Goal: Task Accomplishment & Management: Complete application form

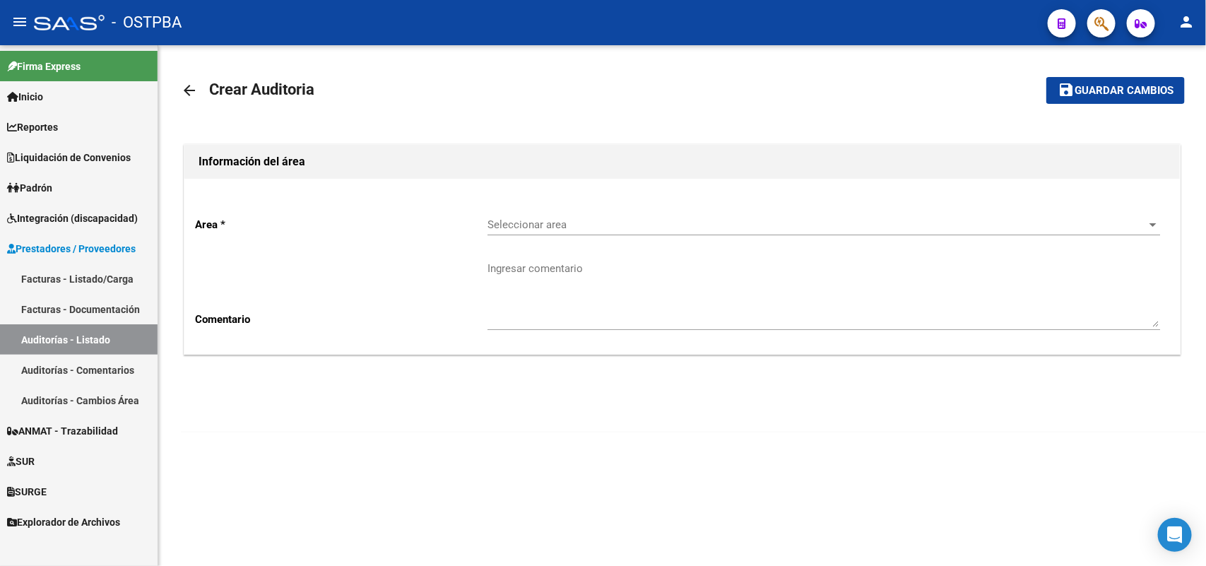
click at [78, 343] on link "Auditorías - Listado" at bounding box center [79, 339] width 158 height 30
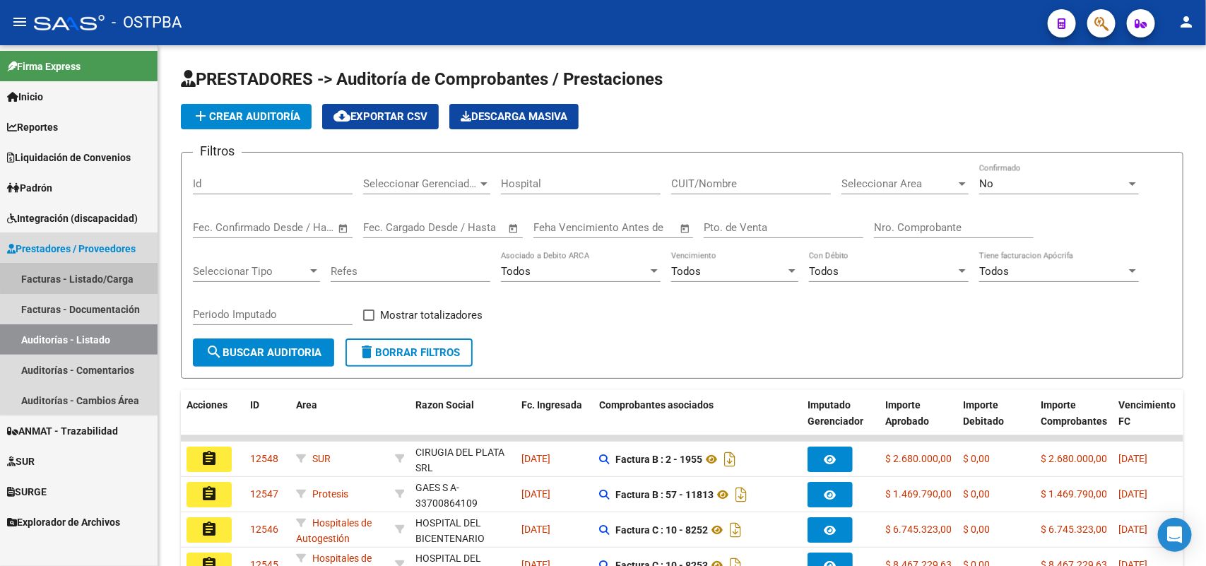
click at [118, 276] on link "Facturas - Listado/Carga" at bounding box center [79, 279] width 158 height 30
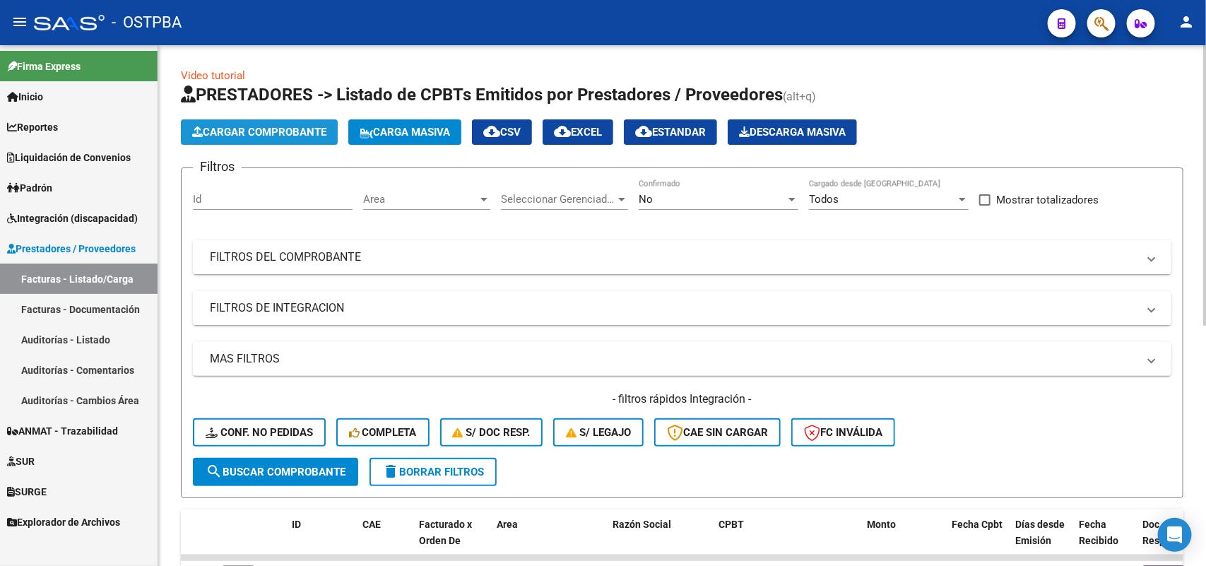
click at [310, 131] on span "Cargar Comprobante" at bounding box center [259, 132] width 134 height 13
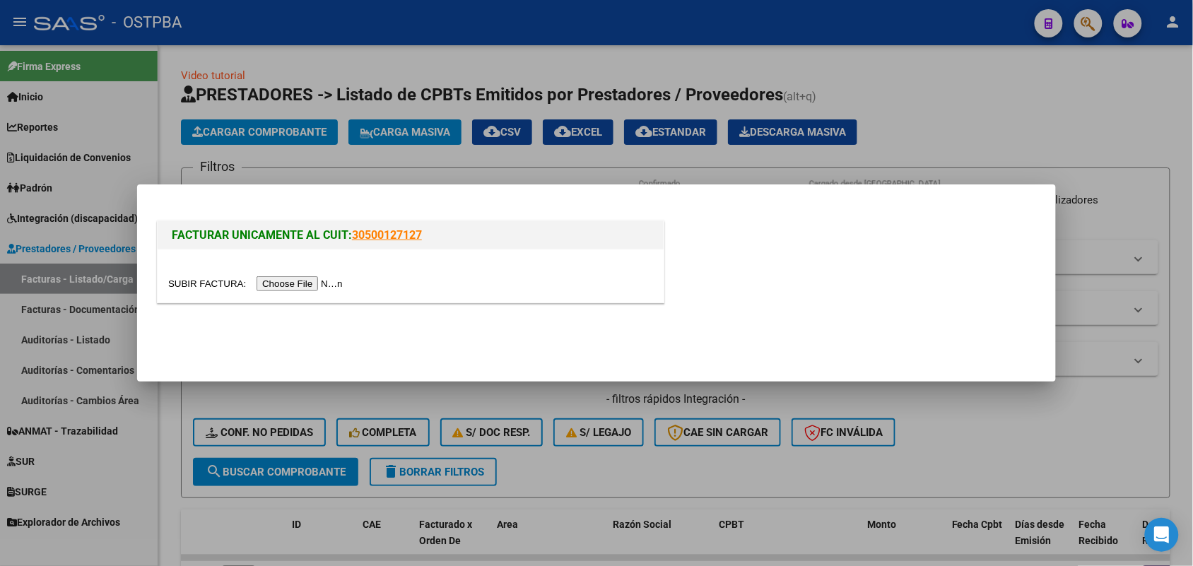
click at [336, 284] on input "file" at bounding box center [257, 283] width 179 height 15
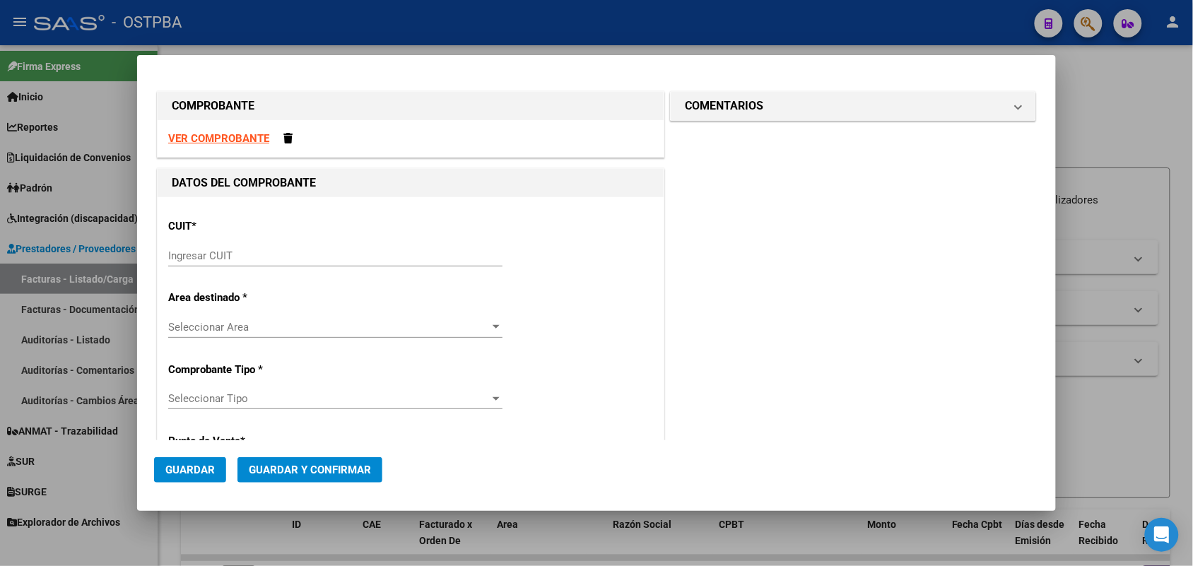
click at [248, 136] on strong "VER COMPROBANTE" at bounding box center [218, 138] width 101 height 13
click at [102, 240] on div at bounding box center [596, 283] width 1193 height 566
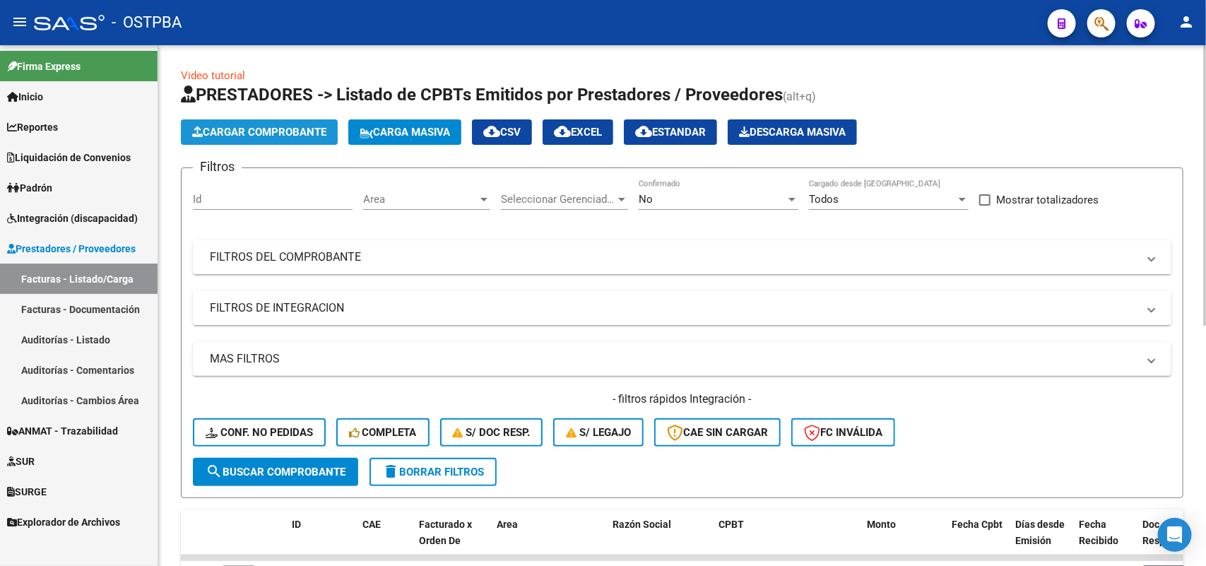
click at [281, 129] on span "Cargar Comprobante" at bounding box center [259, 132] width 134 height 13
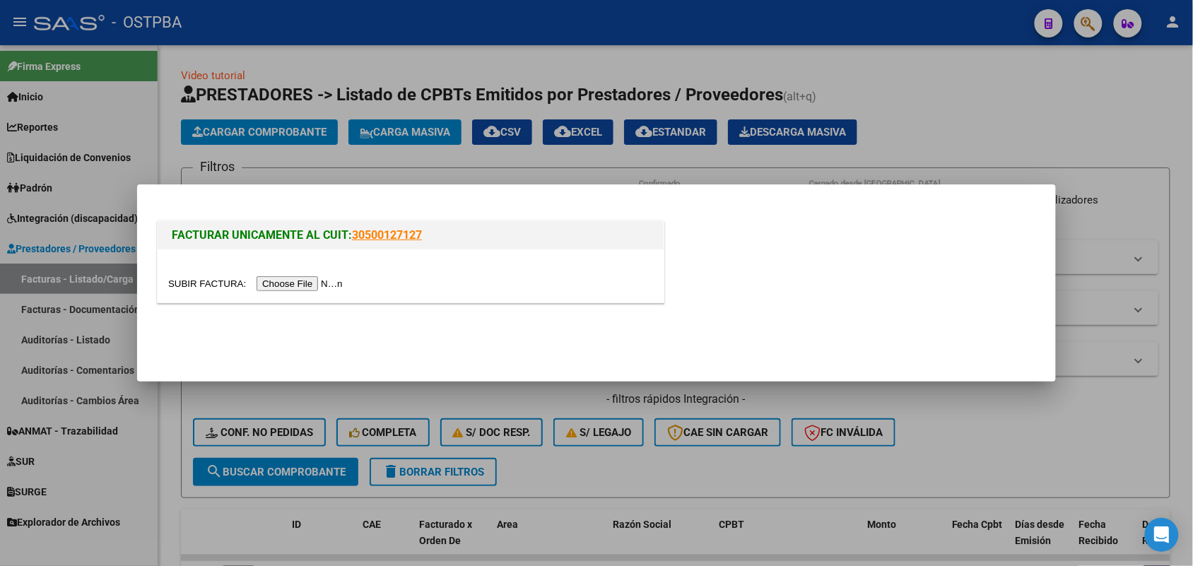
click at [301, 286] on input "file" at bounding box center [257, 283] width 179 height 15
click at [295, 281] on input "file" at bounding box center [257, 283] width 179 height 15
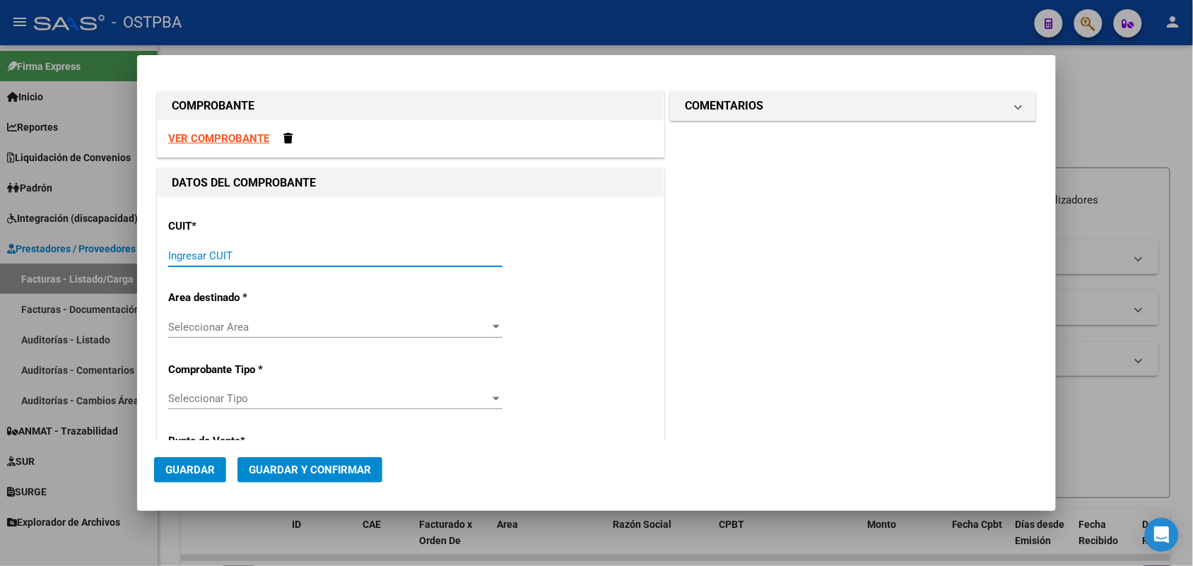
click at [193, 253] on input "Ingresar CUIT" at bounding box center [335, 255] width 334 height 13
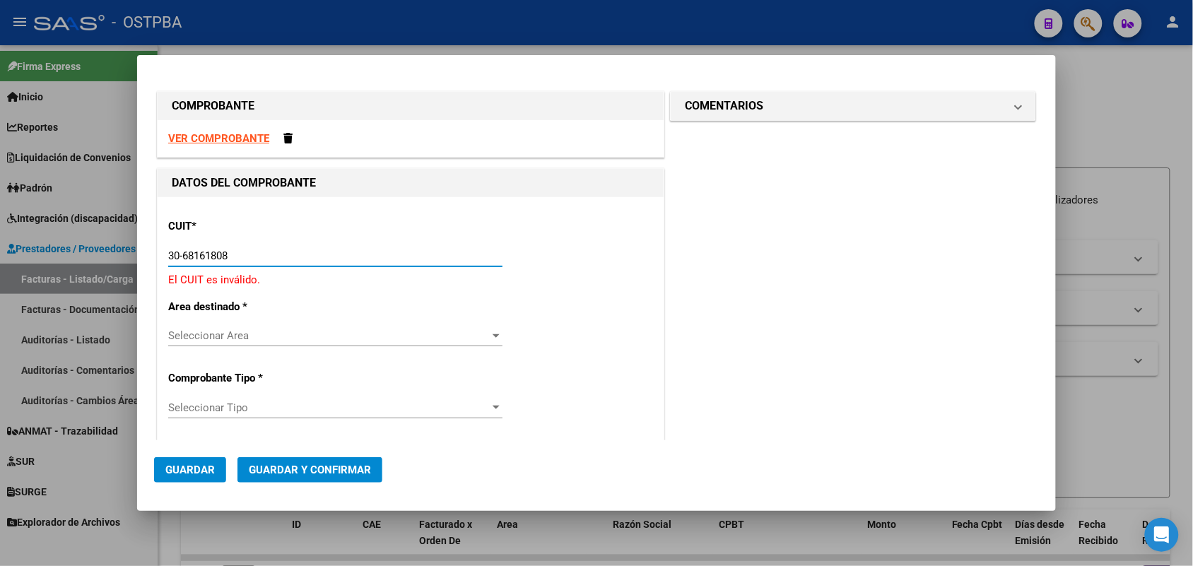
type input "30-68161808-9"
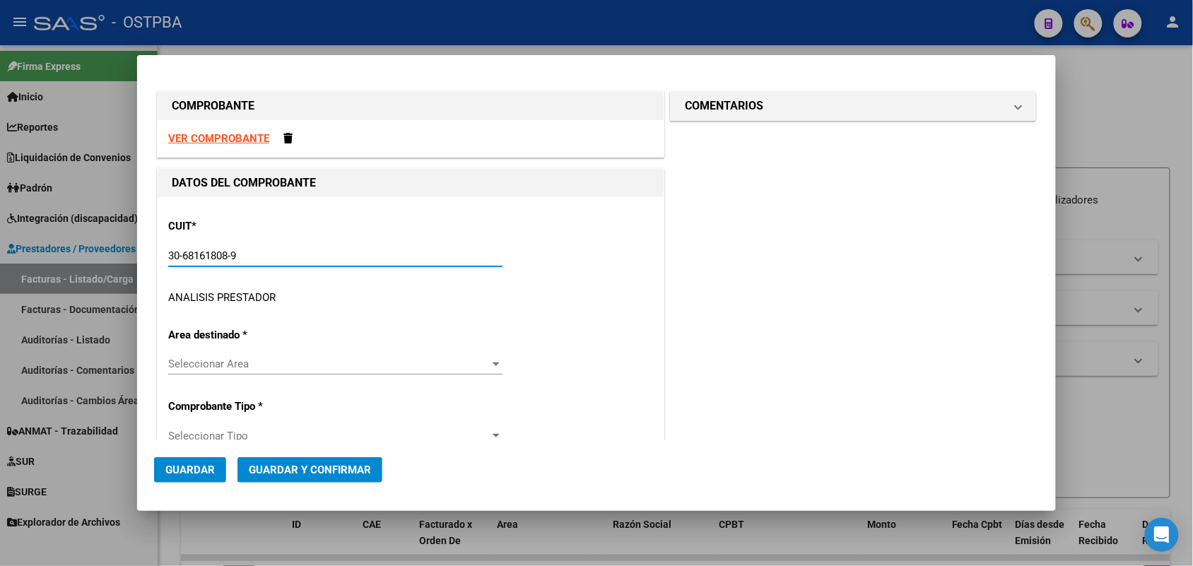
type input "5"
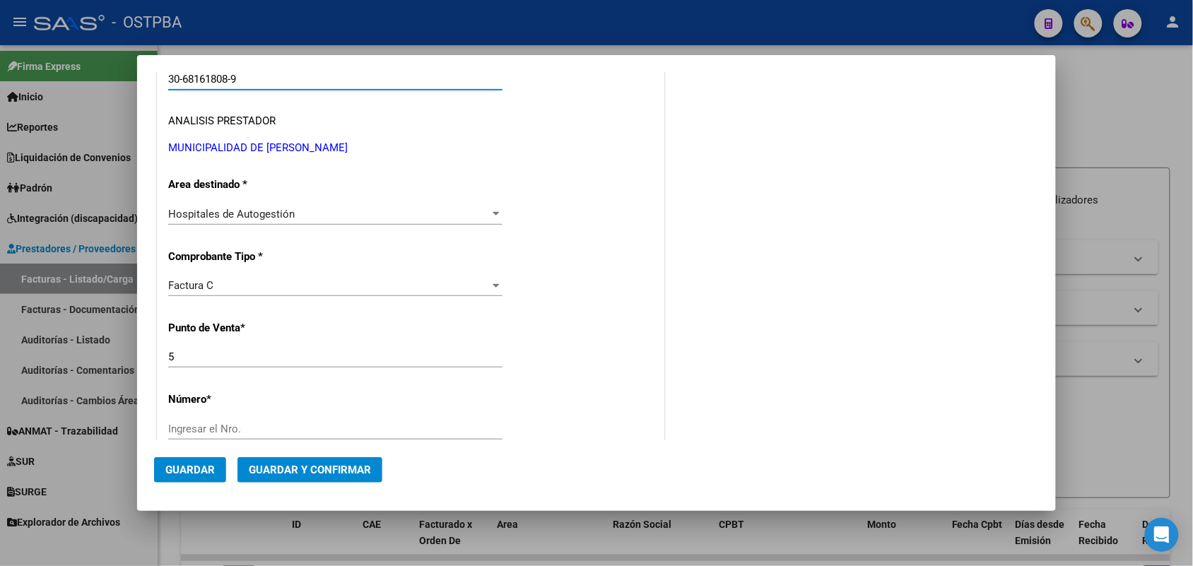
scroll to position [265, 0]
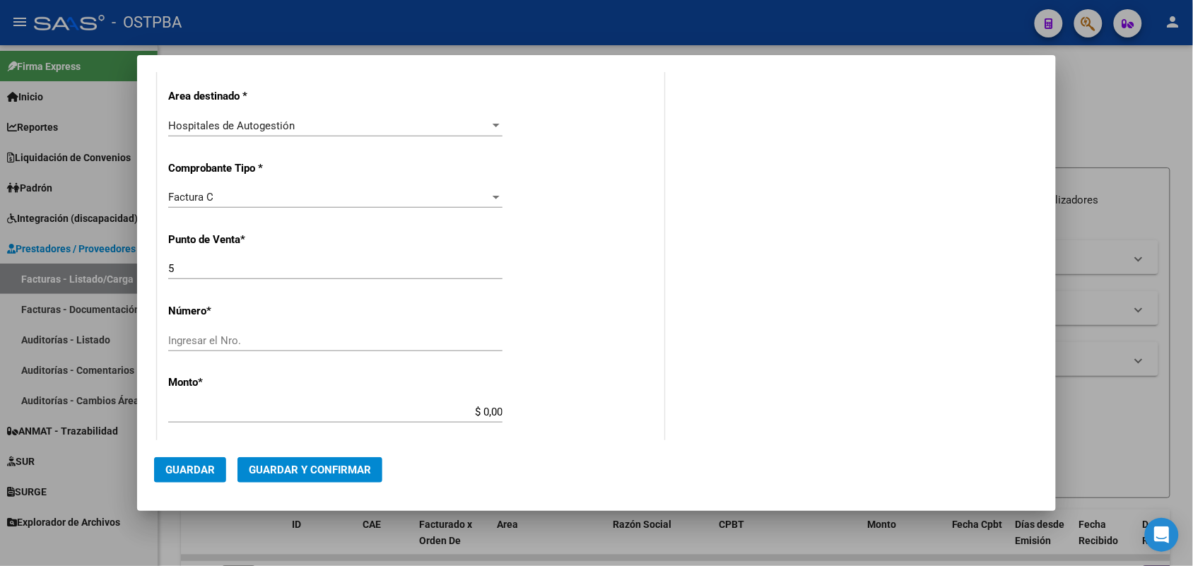
type input "30-68161808-9"
drag, startPoint x: 174, startPoint y: 266, endPoint x: 152, endPoint y: 267, distance: 21.9
click at [152, 267] on mat-dialog-content "COMPROBANTE VER COMPROBANTE DATOS DEL COMPROBANTE CUIT * 30-68161808-9 Ingresar…" at bounding box center [596, 256] width 919 height 368
type input "1"
click at [198, 334] on input "Ingresar el Nro." at bounding box center [335, 340] width 334 height 13
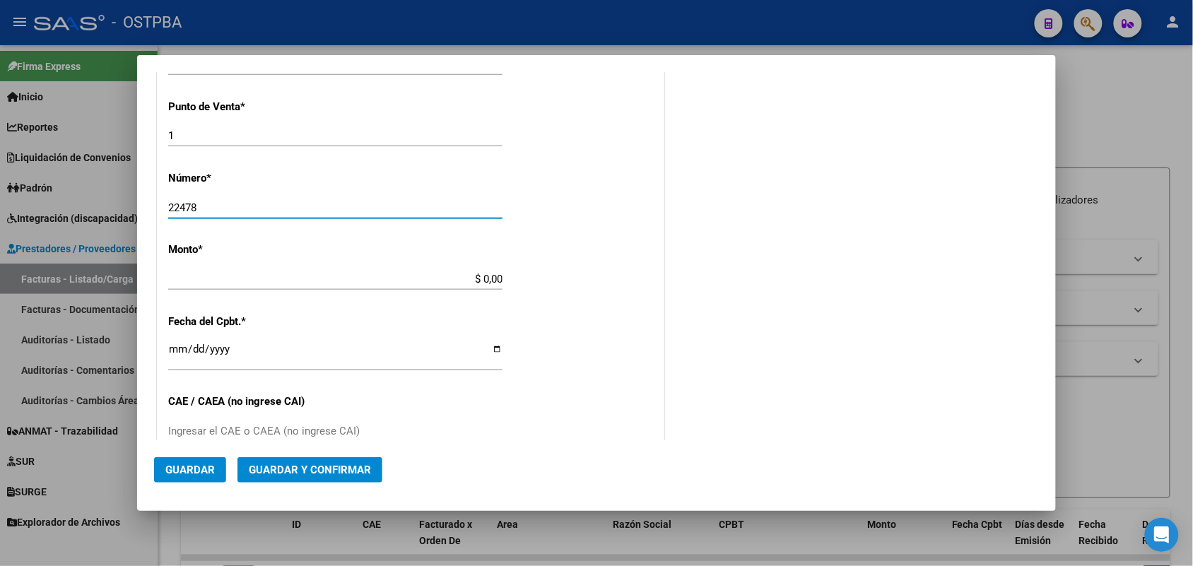
scroll to position [442, 0]
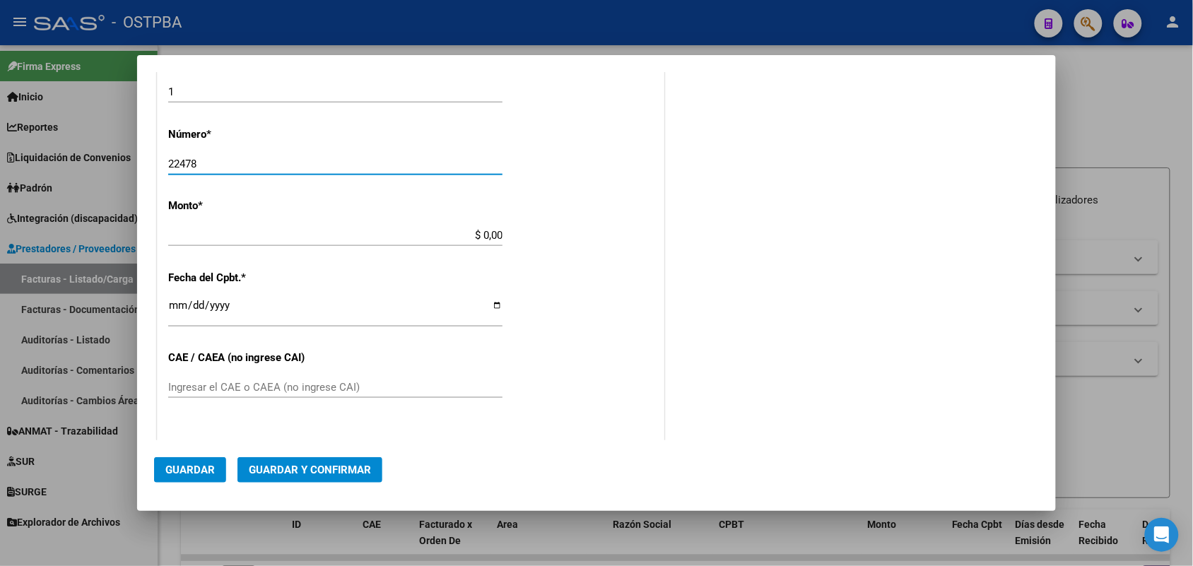
type input "22478"
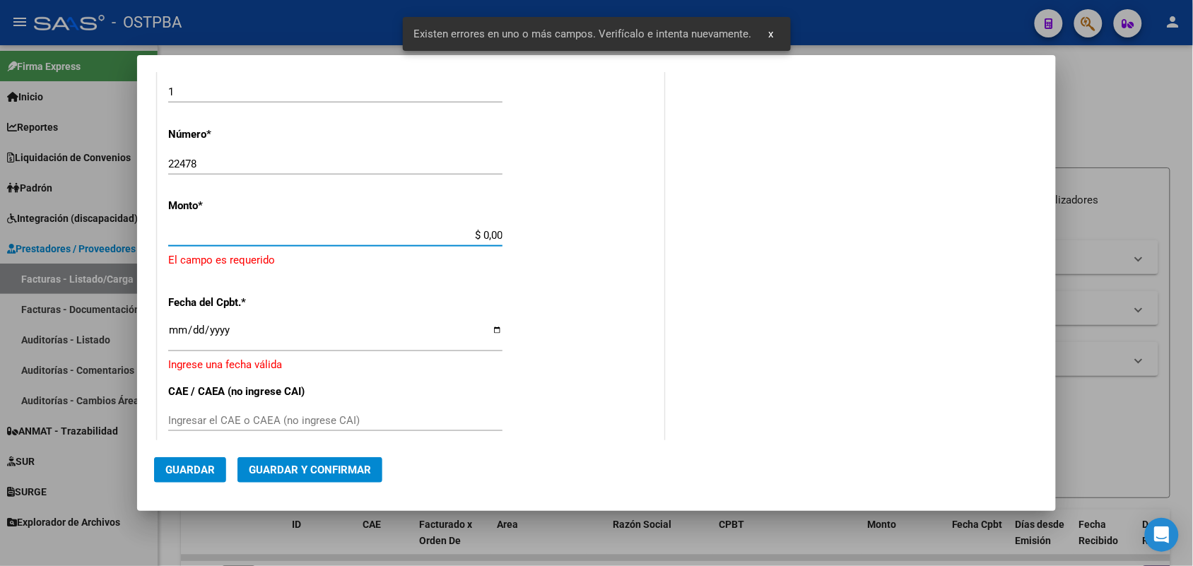
scroll to position [414, 0]
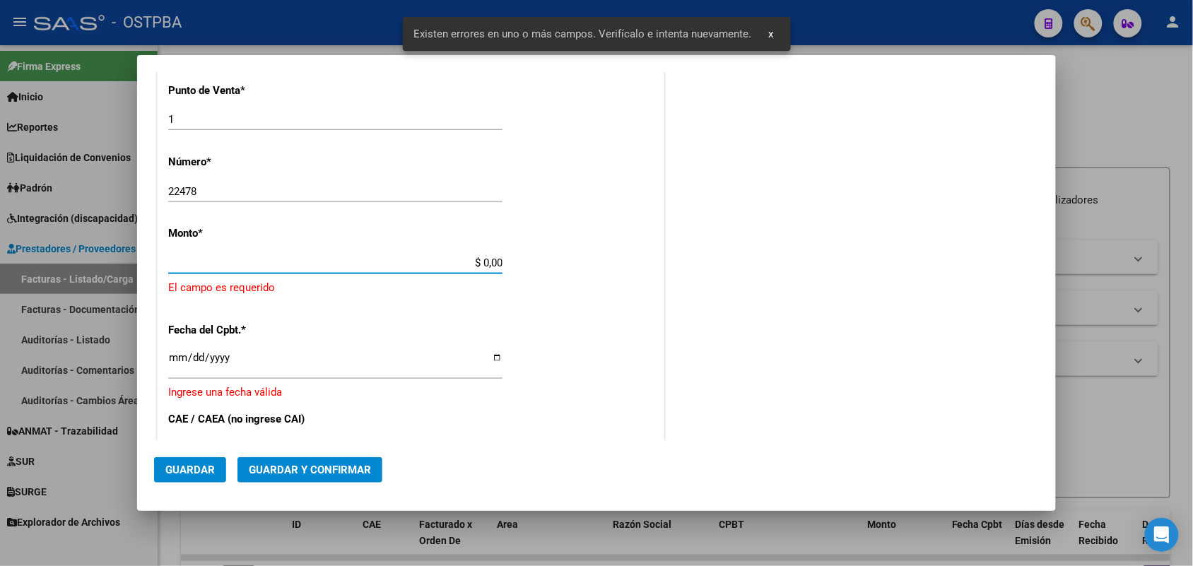
drag, startPoint x: 465, startPoint y: 230, endPoint x: 633, endPoint y: 245, distance: 168.9
click at [610, 242] on div "CUIT * 30-68161808-9 Ingresar CUIT ANALISIS PRESTADOR MUNICIPALIDAD DE [PERSON_…" at bounding box center [411, 300] width 506 height 1035
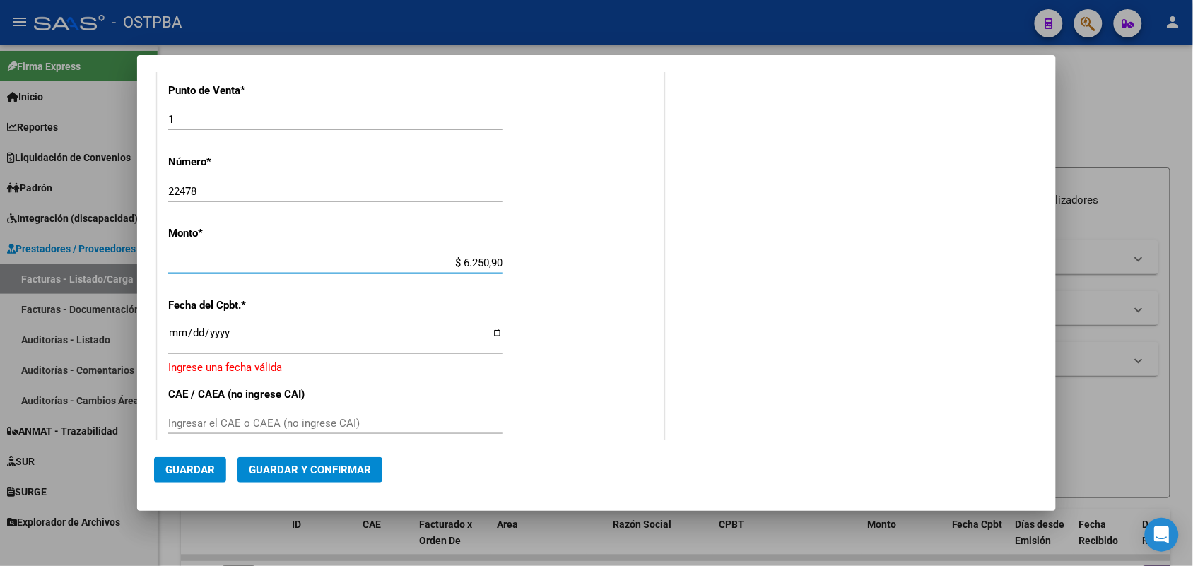
type input "$ 62.509,00"
click at [177, 336] on input "Ingresar la fecha" at bounding box center [335, 338] width 334 height 23
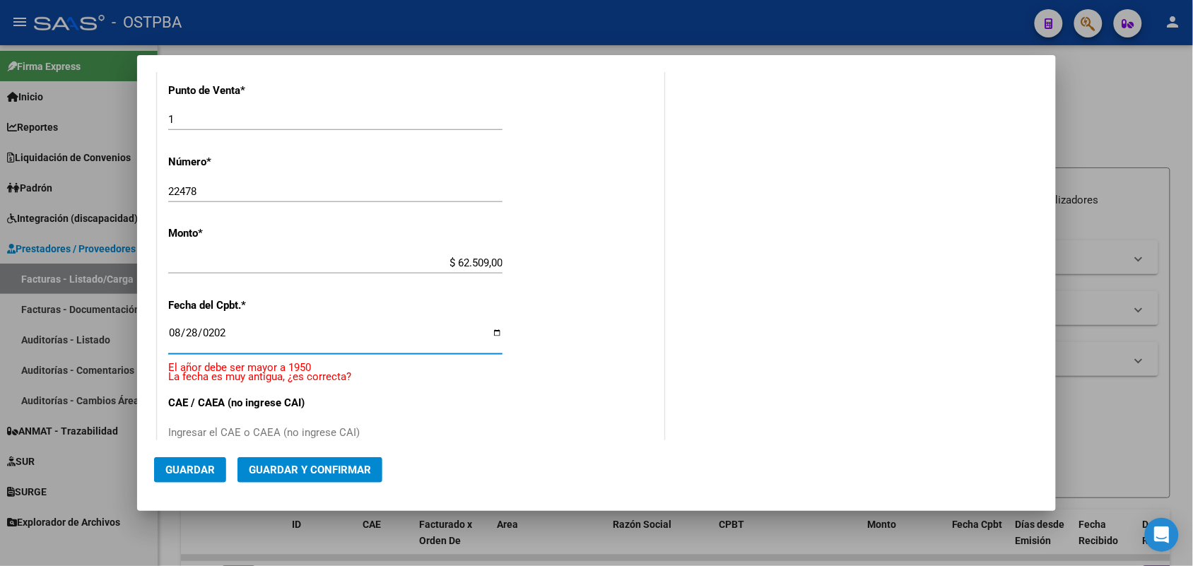
type input "[DATE]"
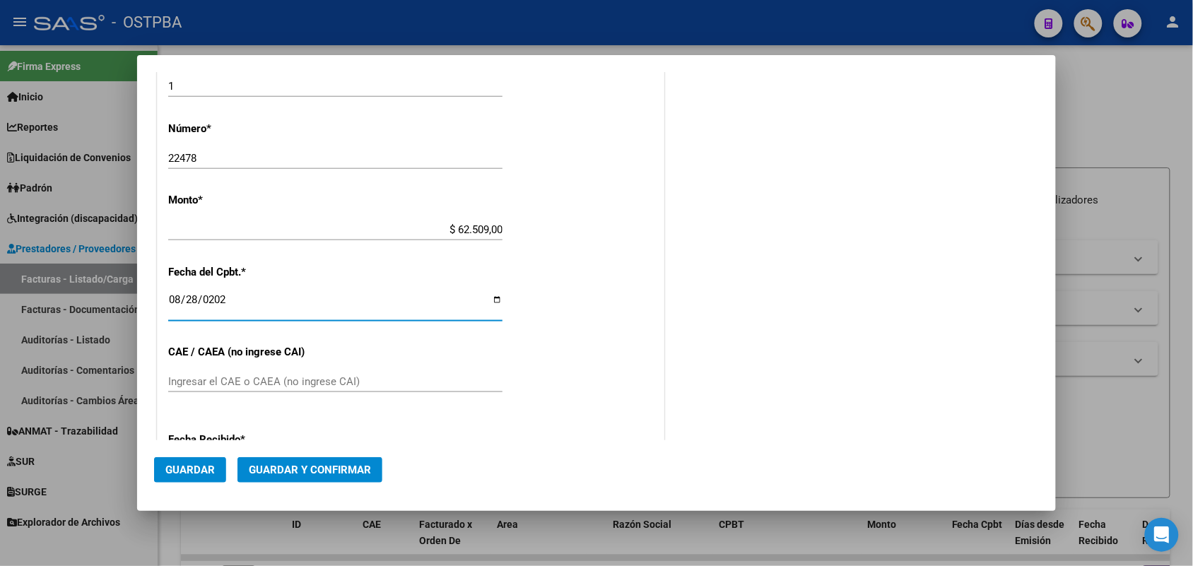
scroll to position [591, 0]
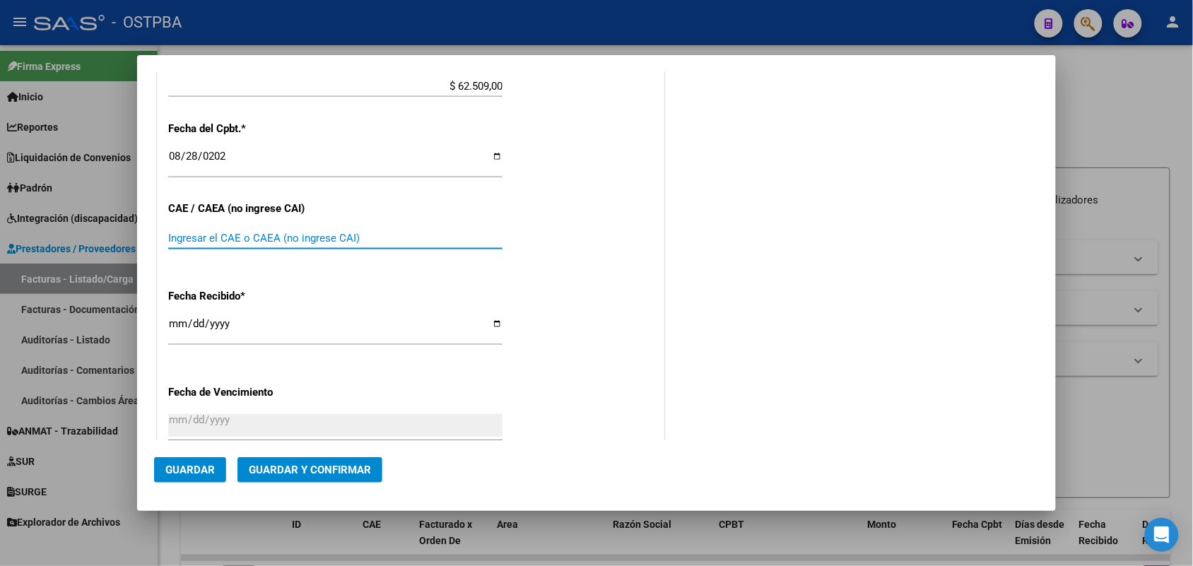
click at [186, 235] on input "Ingresar el CAE o CAEA (no ingrese CAI)" at bounding box center [335, 238] width 334 height 13
type input "753598916006588"
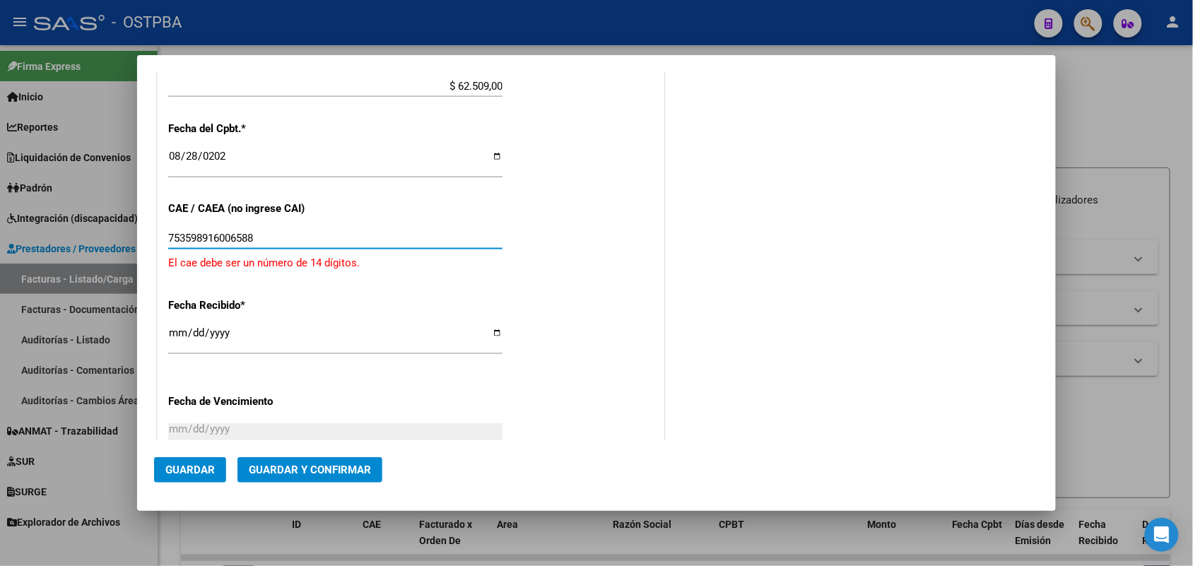
drag, startPoint x: 277, startPoint y: 238, endPoint x: 102, endPoint y: 235, distance: 174.6
click at [102, 235] on div "COMPROBANTE VER COMPROBANTE DATOS DEL COMPROBANTE CUIT * 30-68161808-9 Ingresar…" at bounding box center [596, 283] width 1193 height 566
type input "75359891606588"
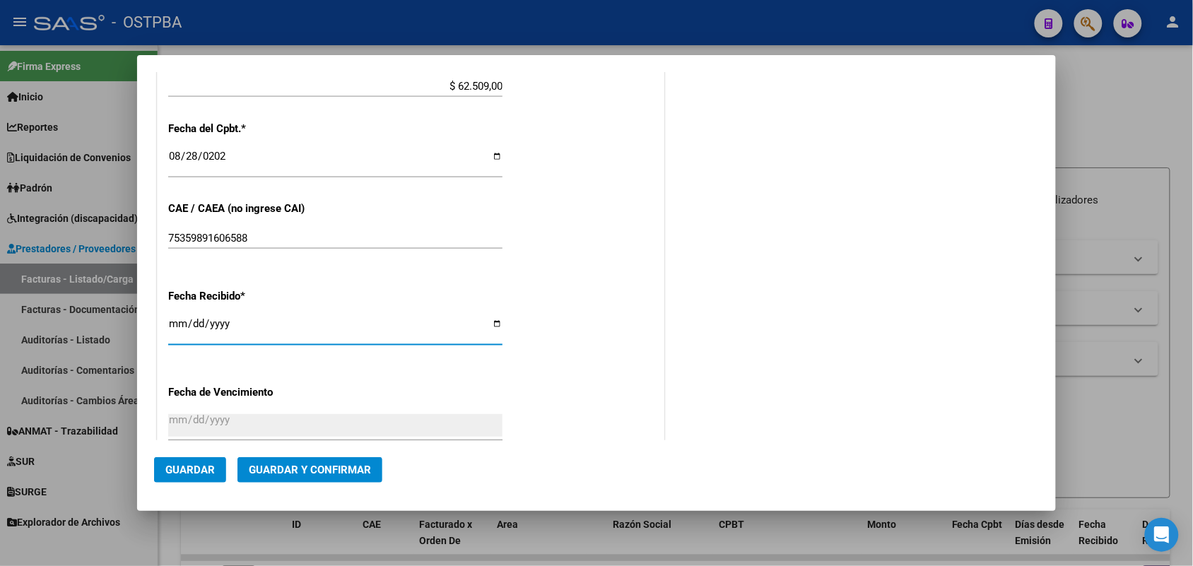
click at [171, 326] on input "[DATE]" at bounding box center [335, 329] width 334 height 23
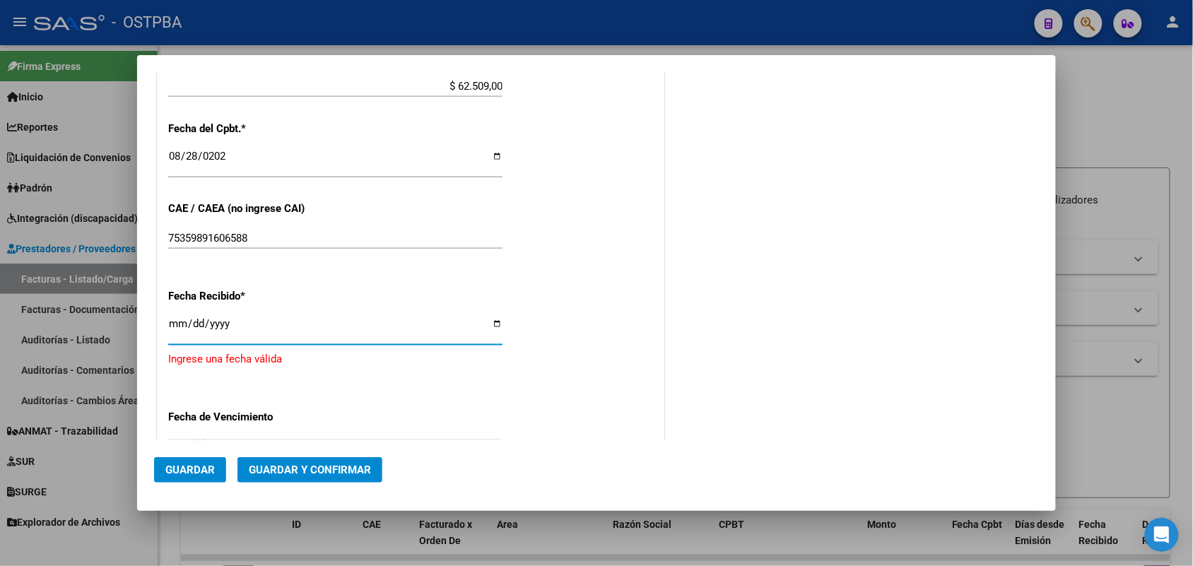
type input "[DATE]"
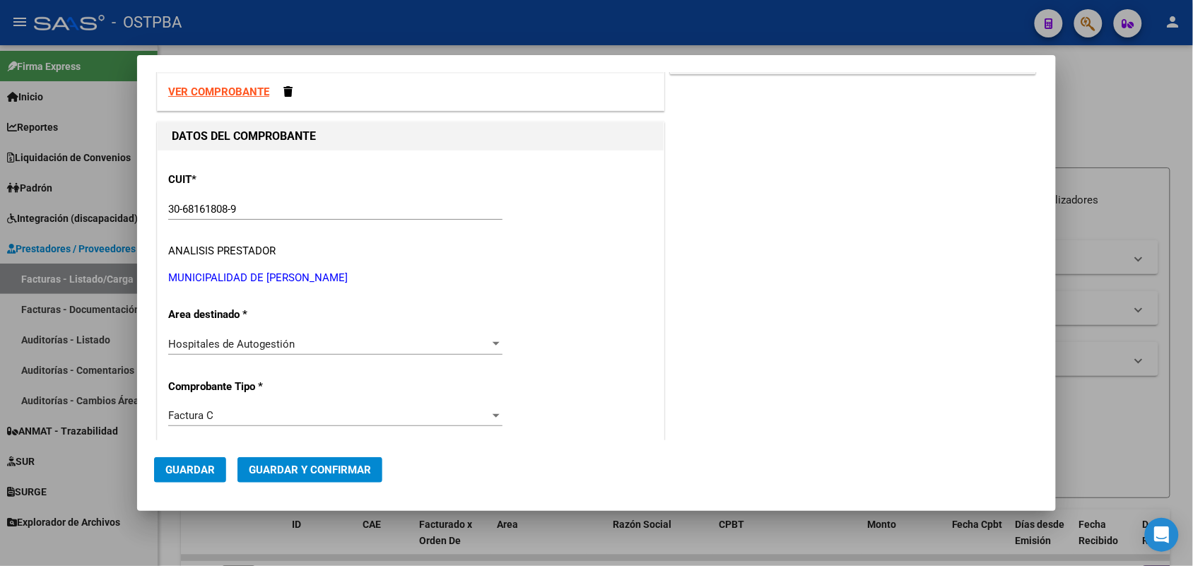
scroll to position [0, 0]
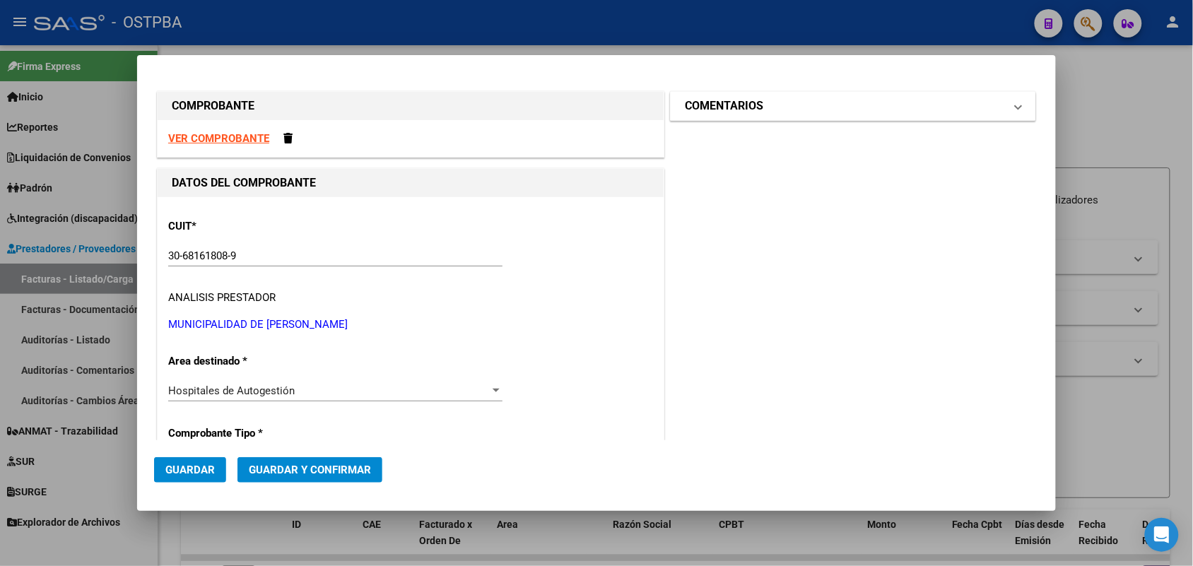
click at [1016, 110] on span at bounding box center [1019, 106] width 6 height 17
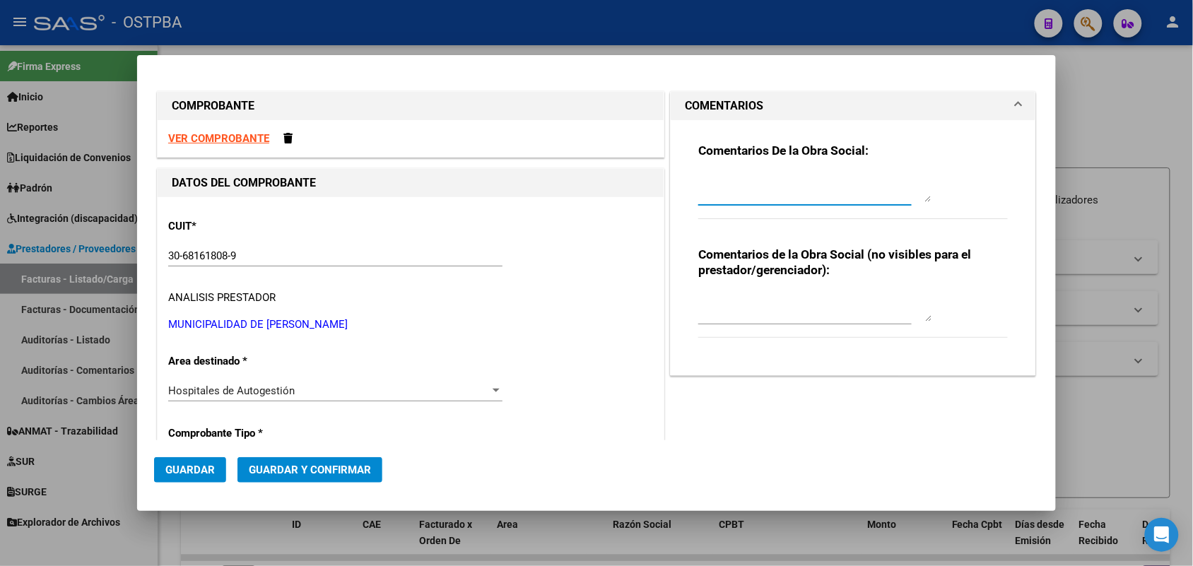
click at [717, 193] on textarea at bounding box center [814, 188] width 233 height 28
type textarea "HR 126711"
click at [191, 470] on span "Guardar" at bounding box center [189, 470] width 49 height 13
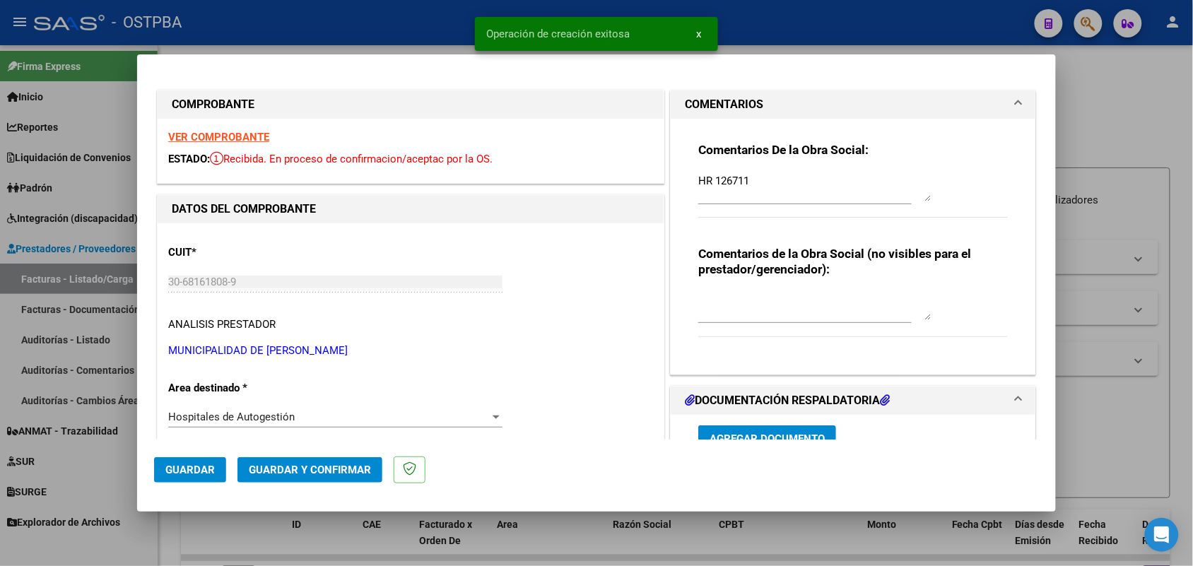
type input "[DATE]"
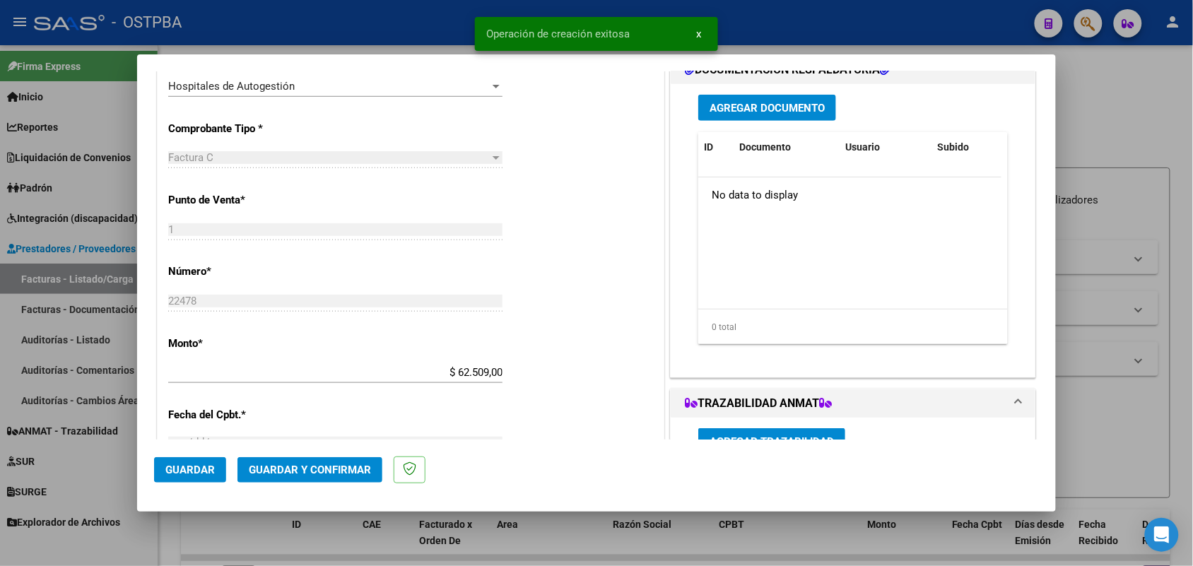
scroll to position [353, 0]
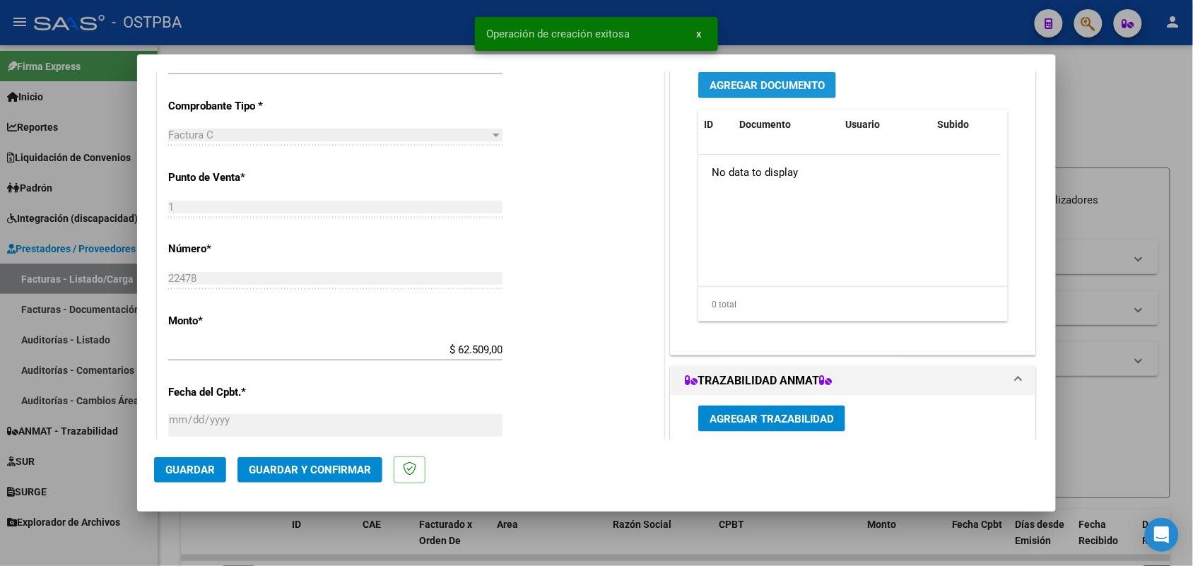
click at [753, 76] on button "Agregar Documento" at bounding box center [767, 85] width 138 height 26
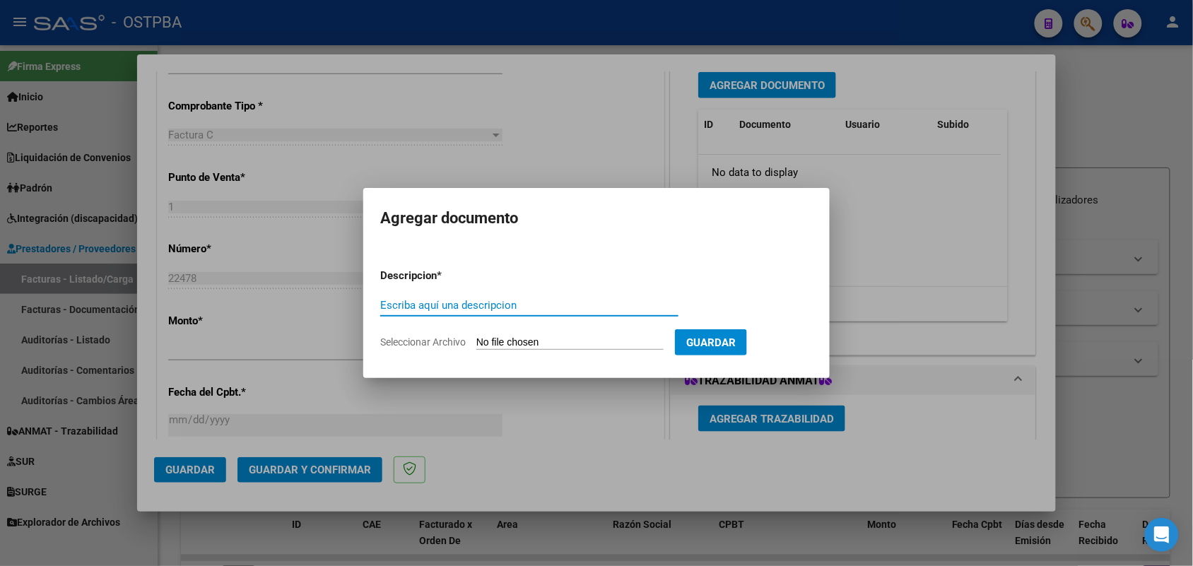
click at [380, 299] on input "Escriba aquí una descripcion" at bounding box center [529, 305] width 298 height 13
type input "1 DOC 22478"
click at [488, 339] on input "Seleccionar Archivo" at bounding box center [569, 342] width 187 height 13
type input "C:\fakepath\1 DOC 22478.pdf"
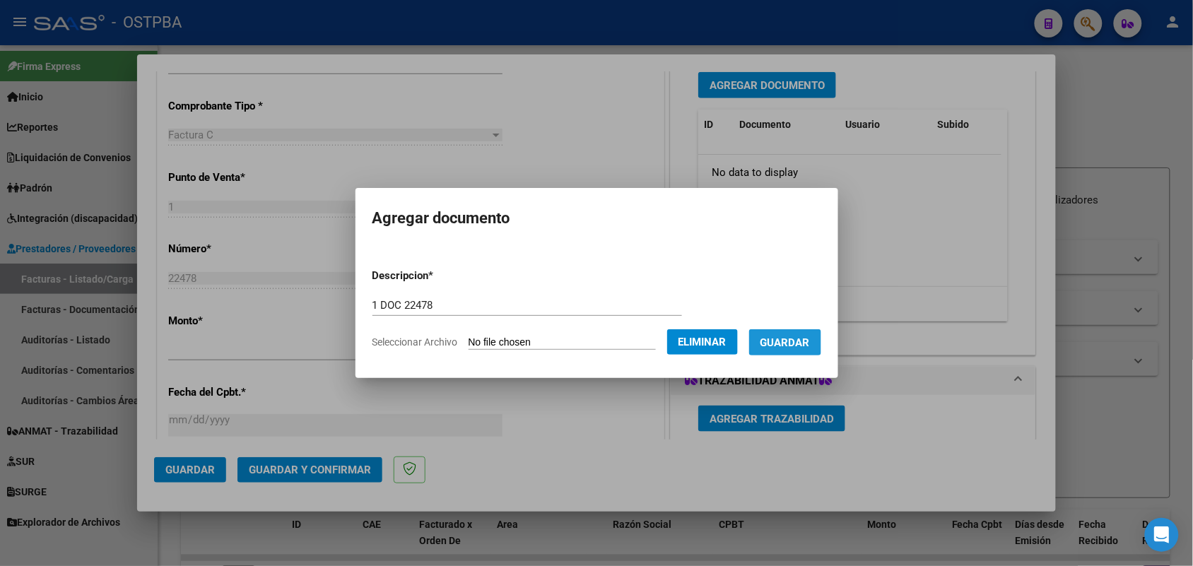
click at [804, 344] on span "Guardar" at bounding box center [784, 342] width 49 height 13
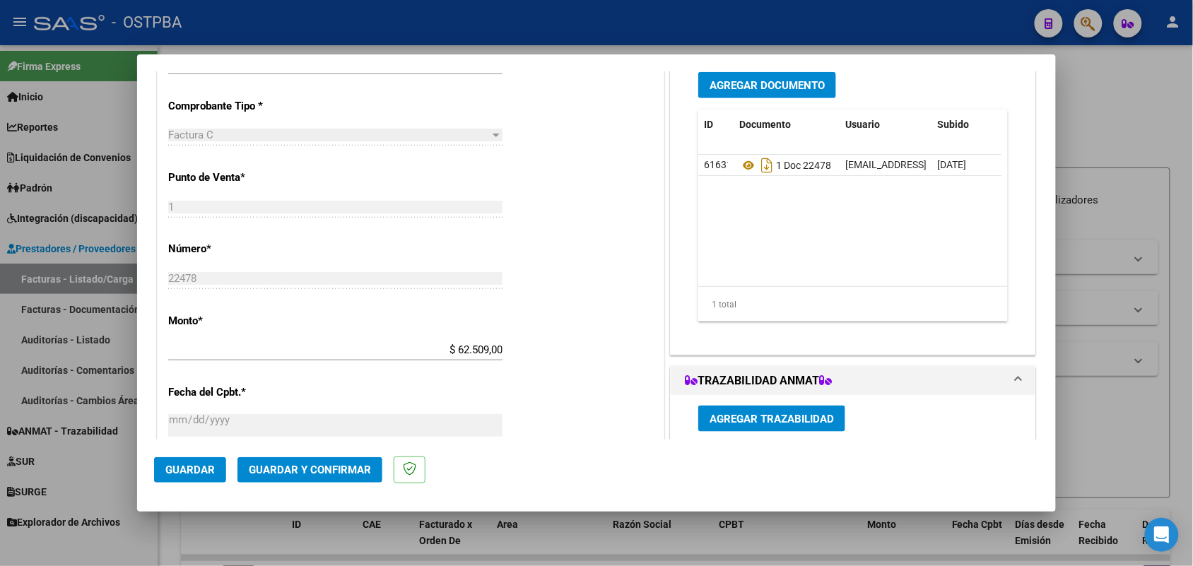
drag, startPoint x: 754, startPoint y: 419, endPoint x: 754, endPoint y: 405, distance: 14.1
click at [754, 405] on div "Agregar Trazabilidad ID Estado Serial Lote C/ Rec Apellido Nombre DNI Medicamen…" at bounding box center [853, 536] width 331 height 282
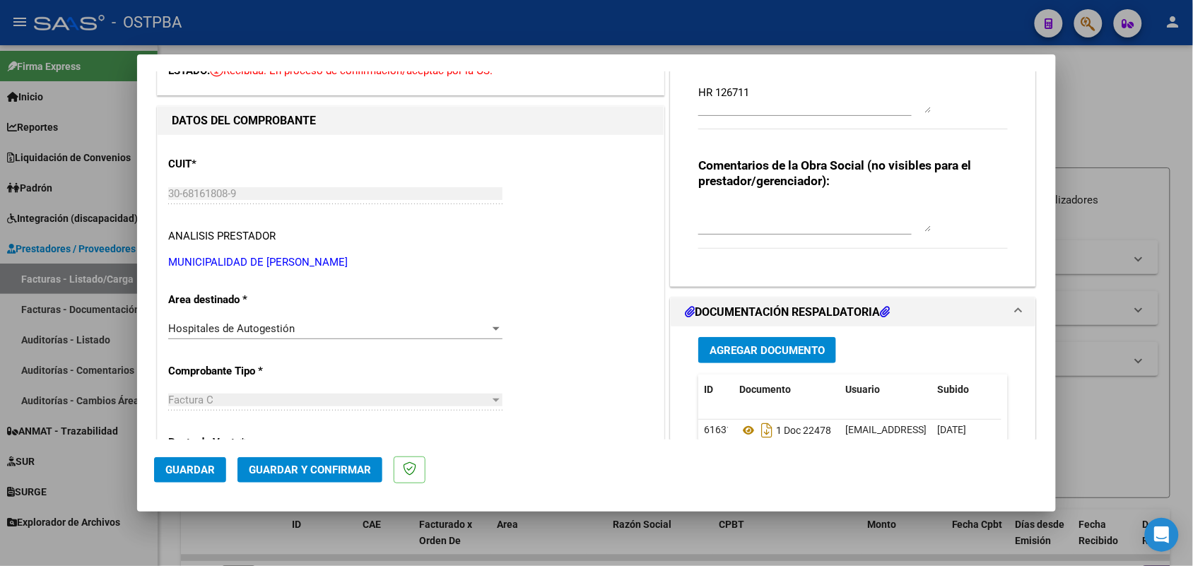
scroll to position [0, 0]
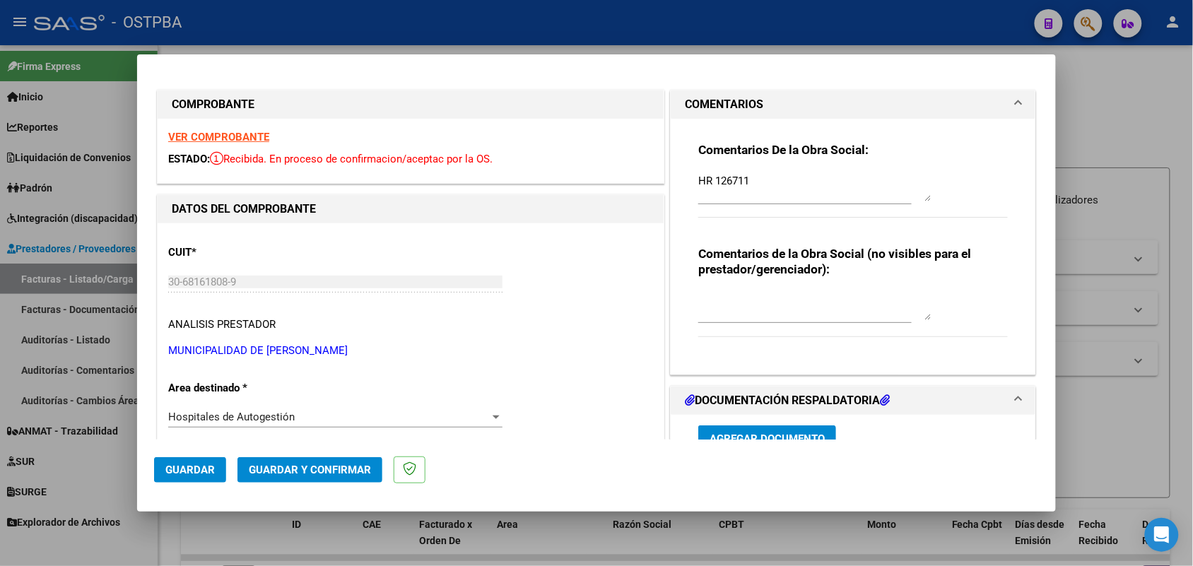
click at [223, 267] on div "CUIT * 30-68161808-9 Ingresar CUIT ANALISIS PRESTADOR MUNICIPALIDAD DE [PERSON_…" at bounding box center [410, 296] width 485 height 124
click at [191, 274] on div "30-68161808-9 Ingresar CUIT" at bounding box center [335, 281] width 334 height 21
click at [172, 269] on div "CUIT * 30-68161808-9 Ingresar CUIT ANALISIS PRESTADOR MUNICIPALIDAD DE [PERSON_…" at bounding box center [410, 296] width 485 height 124
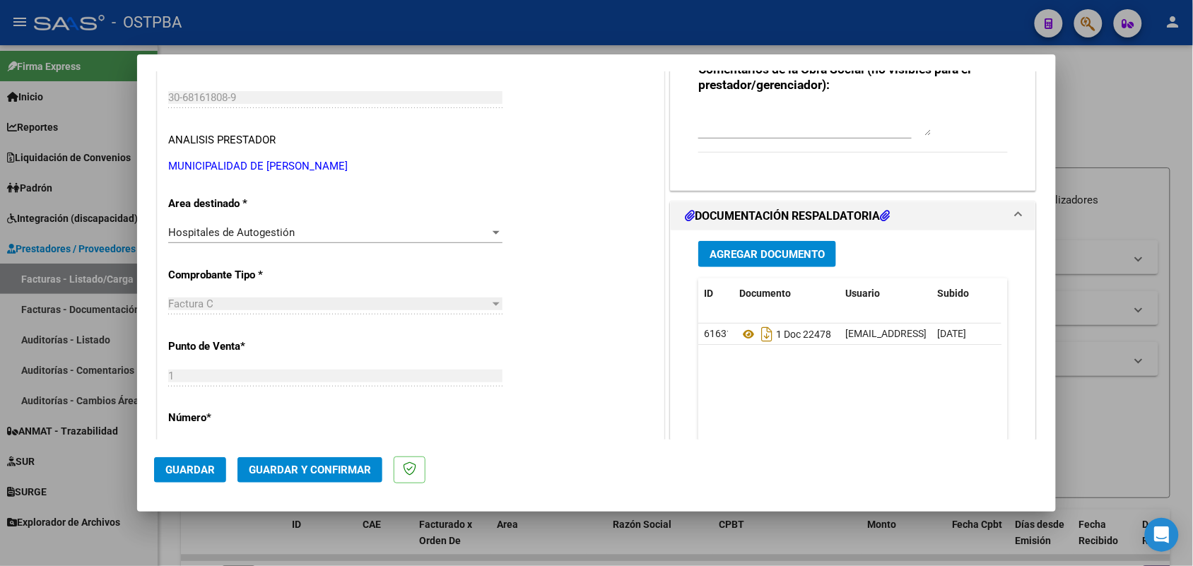
scroll to position [41, 0]
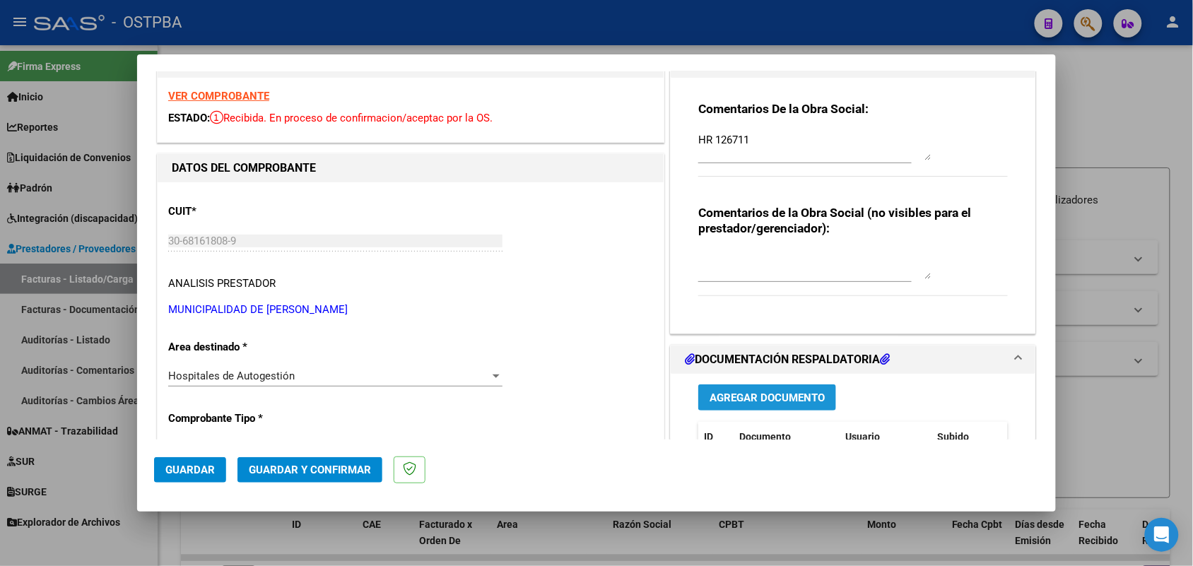
click at [764, 398] on span "Agregar Documento" at bounding box center [767, 398] width 115 height 13
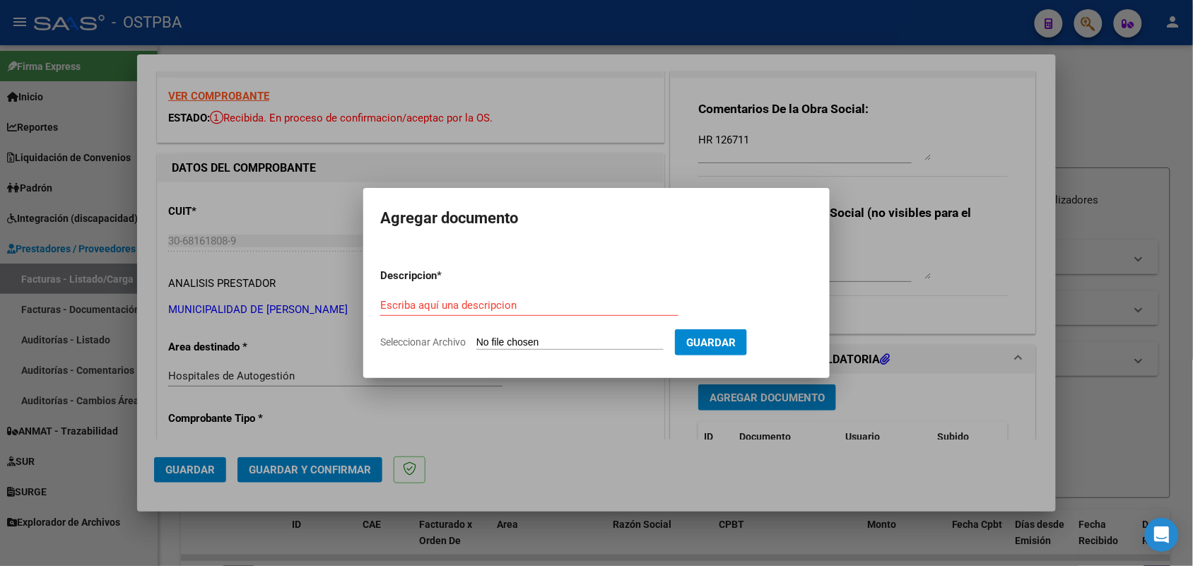
click at [899, 362] on div at bounding box center [596, 283] width 1193 height 566
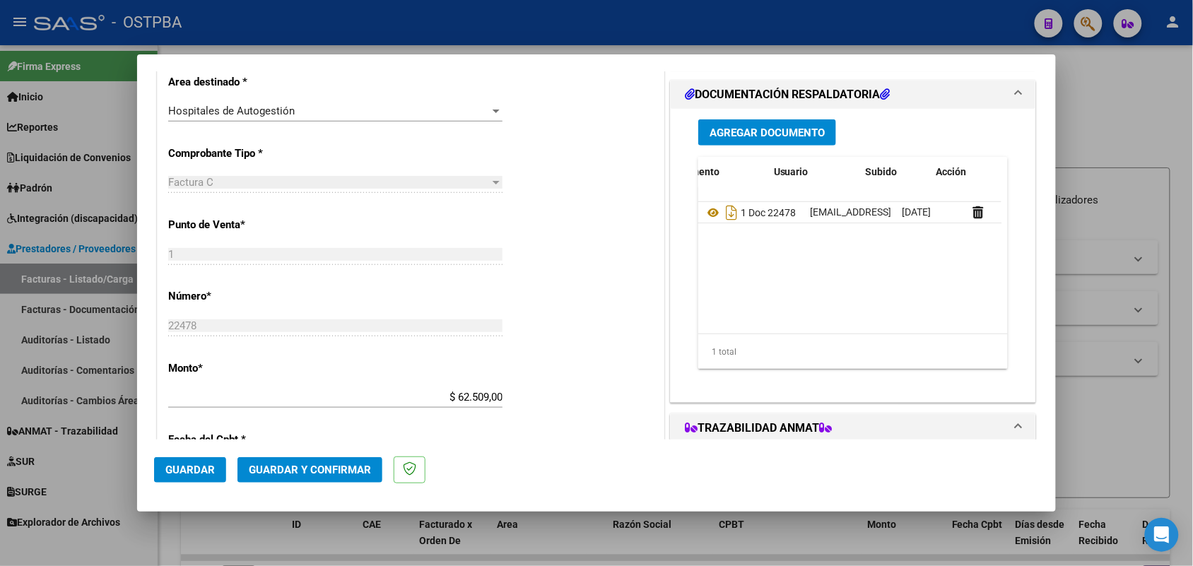
scroll to position [0, 71]
click at [936, 210] on icon at bounding box center [941, 212] width 11 height 13
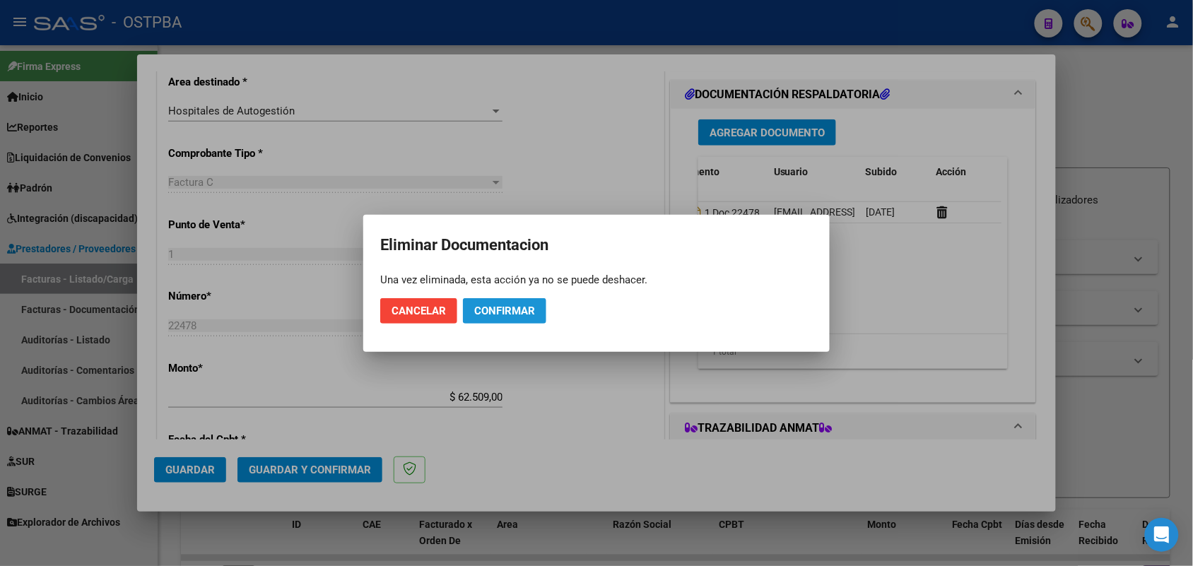
click at [512, 310] on span "Confirmar" at bounding box center [504, 311] width 61 height 13
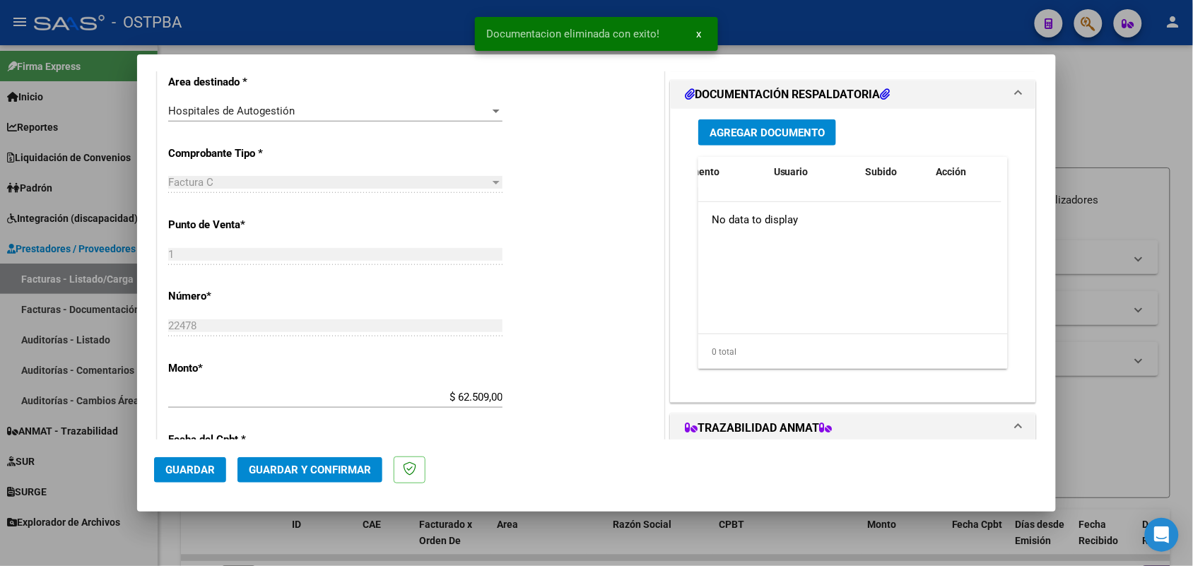
scroll to position [0, 0]
click at [754, 132] on span "Agregar Documento" at bounding box center [767, 133] width 115 height 13
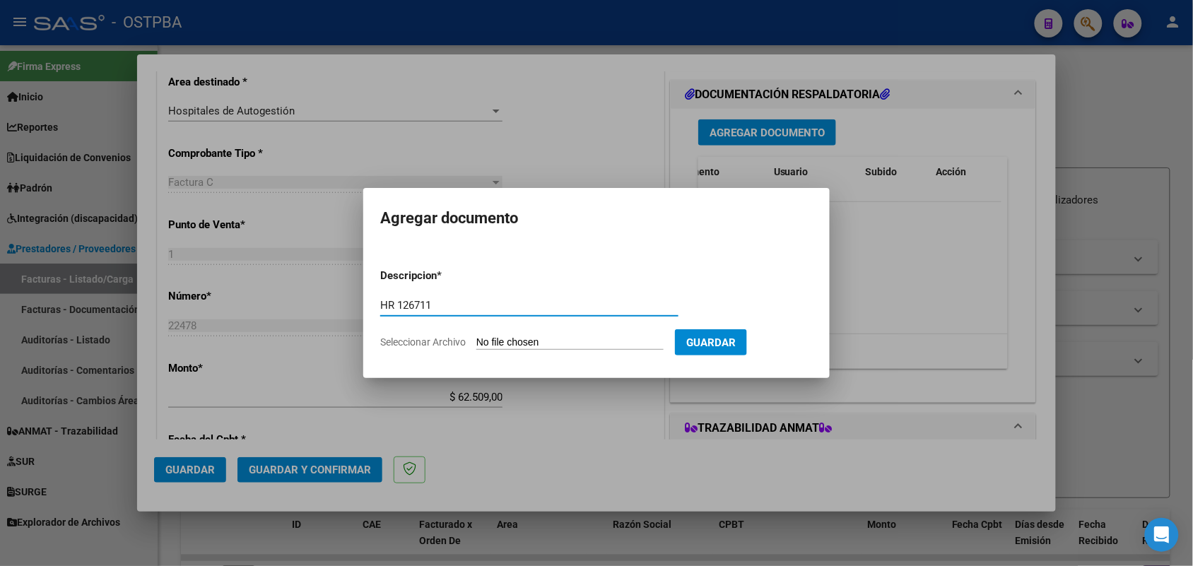
type input "HR 126711"
click at [481, 341] on input "Seleccionar Archivo" at bounding box center [569, 342] width 187 height 13
type input "C:\fakepath\HR 126711.pdf"
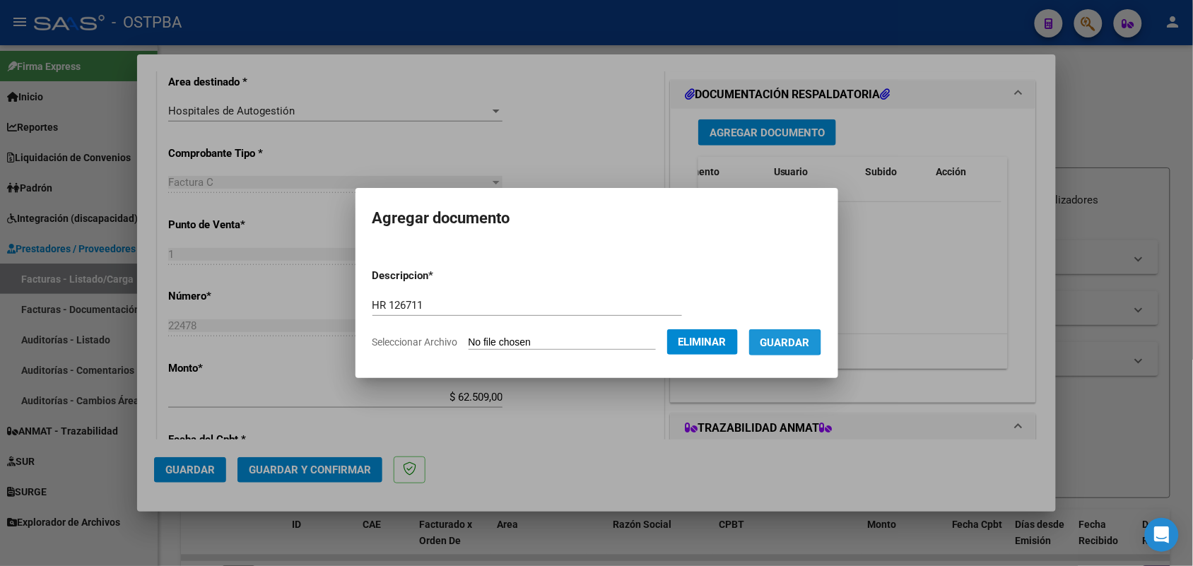
click at [795, 341] on span "Guardar" at bounding box center [784, 342] width 49 height 13
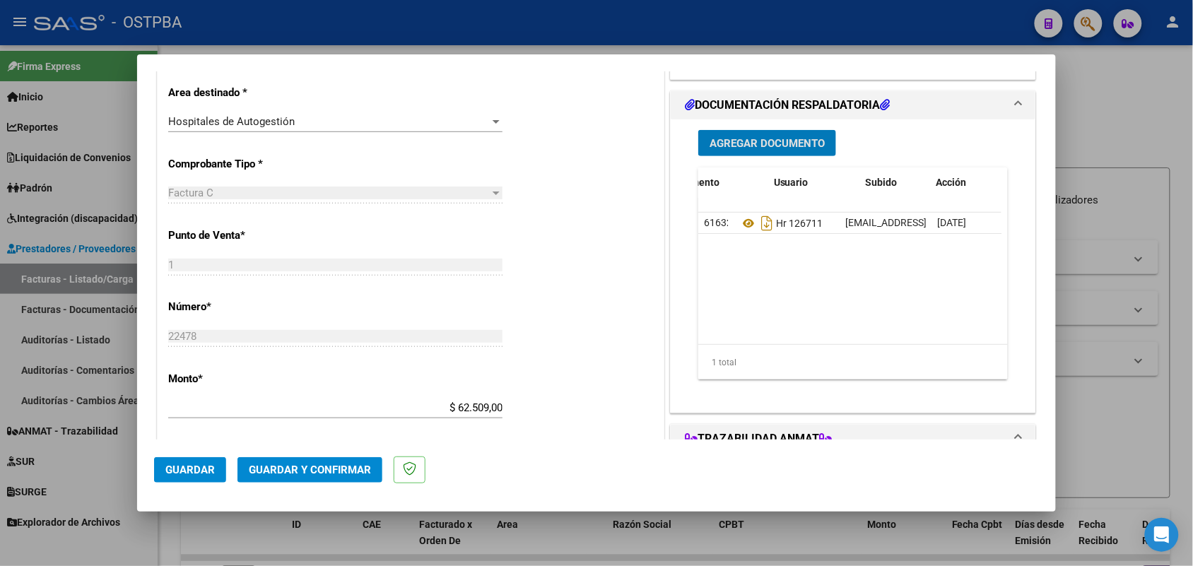
scroll to position [265, 0]
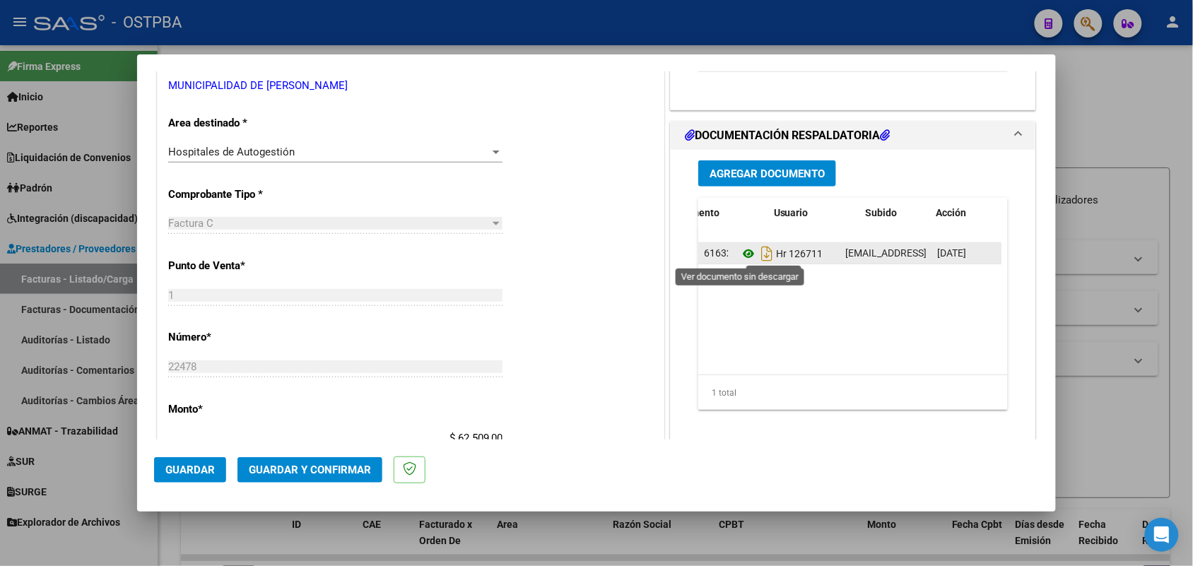
click at [739, 251] on icon at bounding box center [748, 253] width 18 height 17
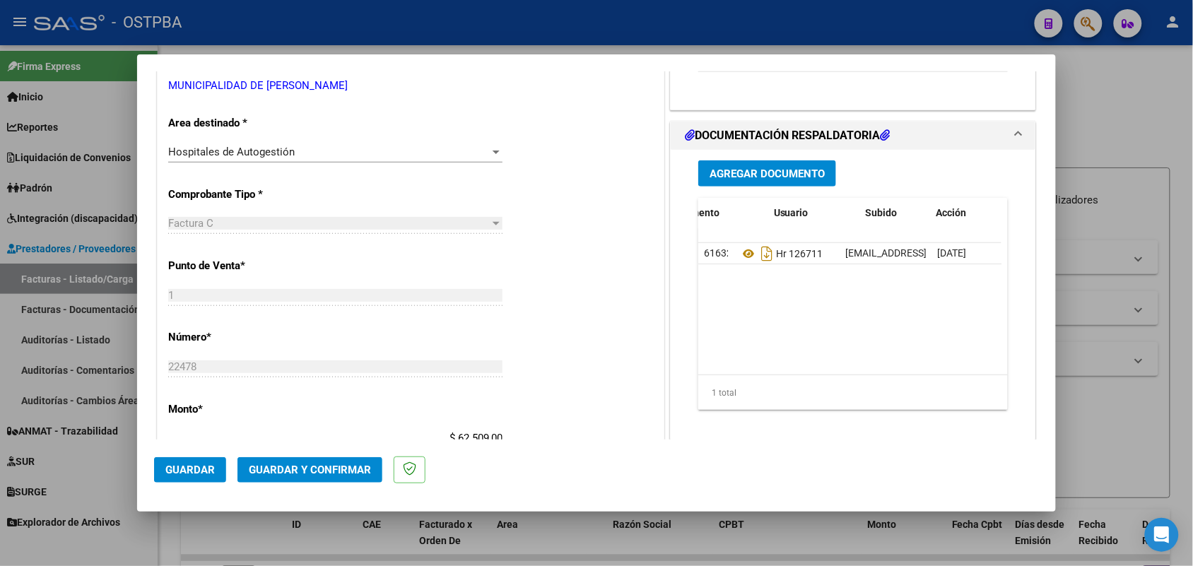
click at [765, 170] on span "Agregar Documento" at bounding box center [767, 174] width 115 height 13
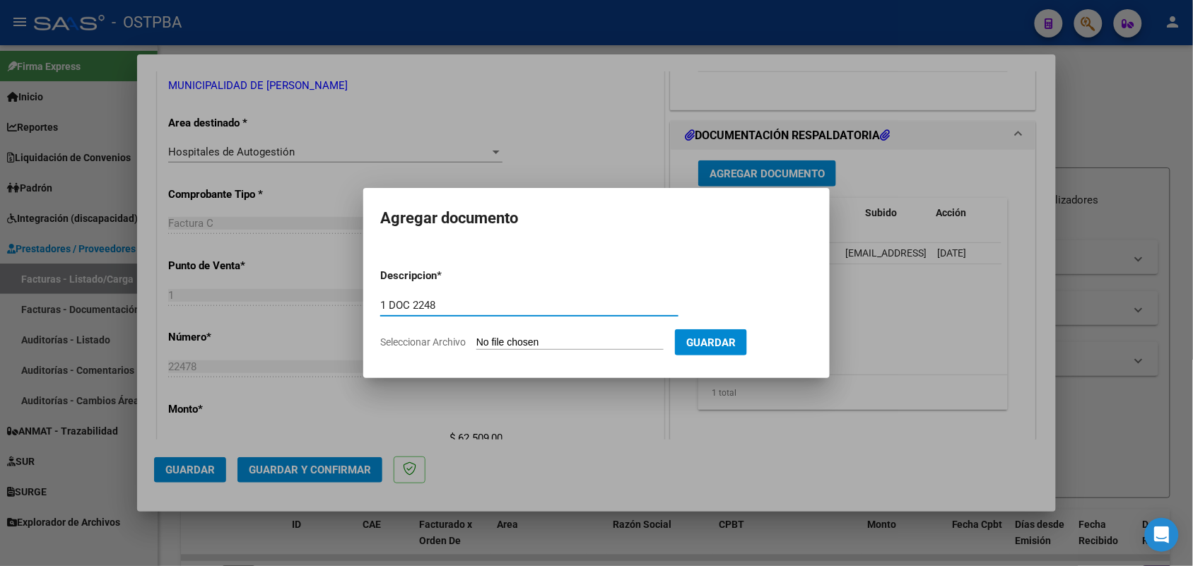
type input "1 DOC 2248"
click at [493, 343] on input "Seleccionar Archivo" at bounding box center [569, 342] width 187 height 13
type input "C:\fakepath\1 DOC 22478.pdf"
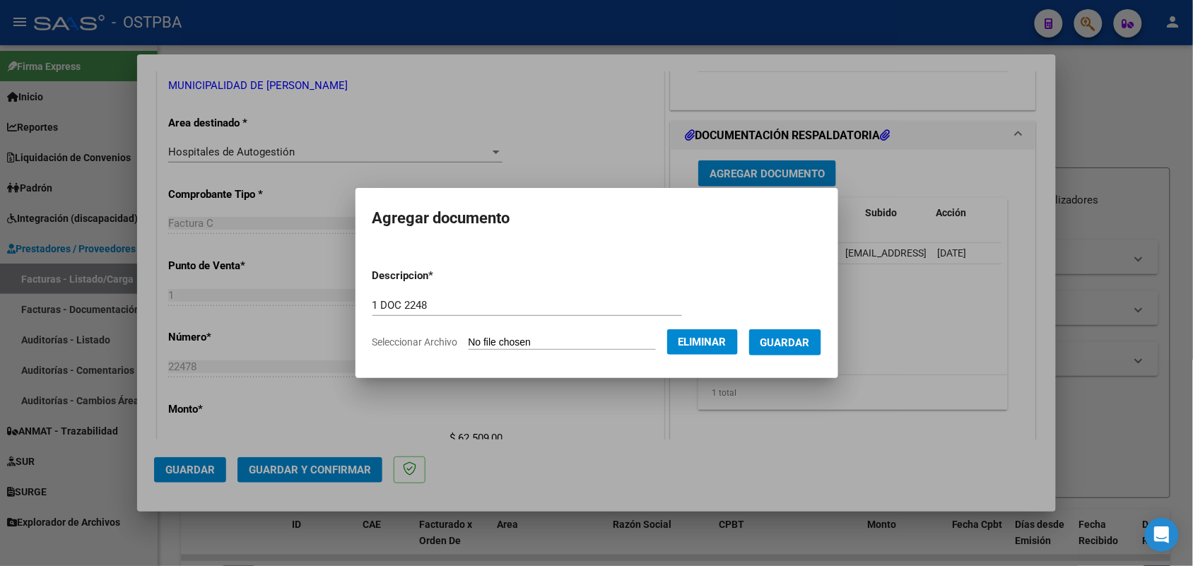
click at [793, 341] on span "Guardar" at bounding box center [784, 342] width 49 height 13
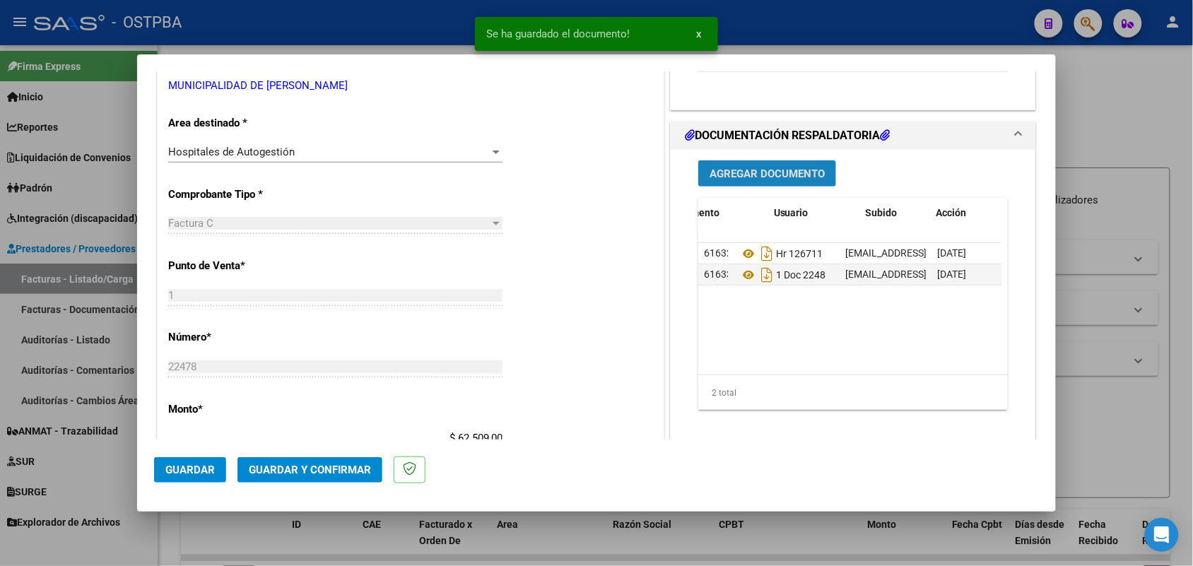
click at [746, 170] on span "Agregar Documento" at bounding box center [767, 174] width 115 height 13
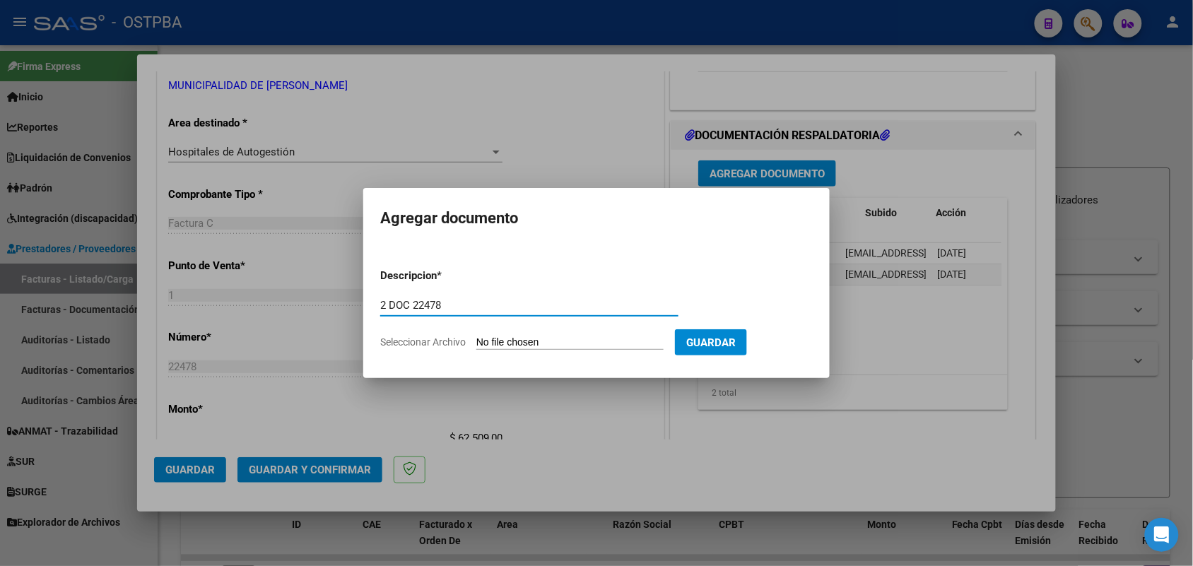
type input "2 DOC 22478"
click at [486, 344] on input "Seleccionar Archivo" at bounding box center [569, 342] width 187 height 13
type input "C:\fakepath\2 DOC 22478.pdf"
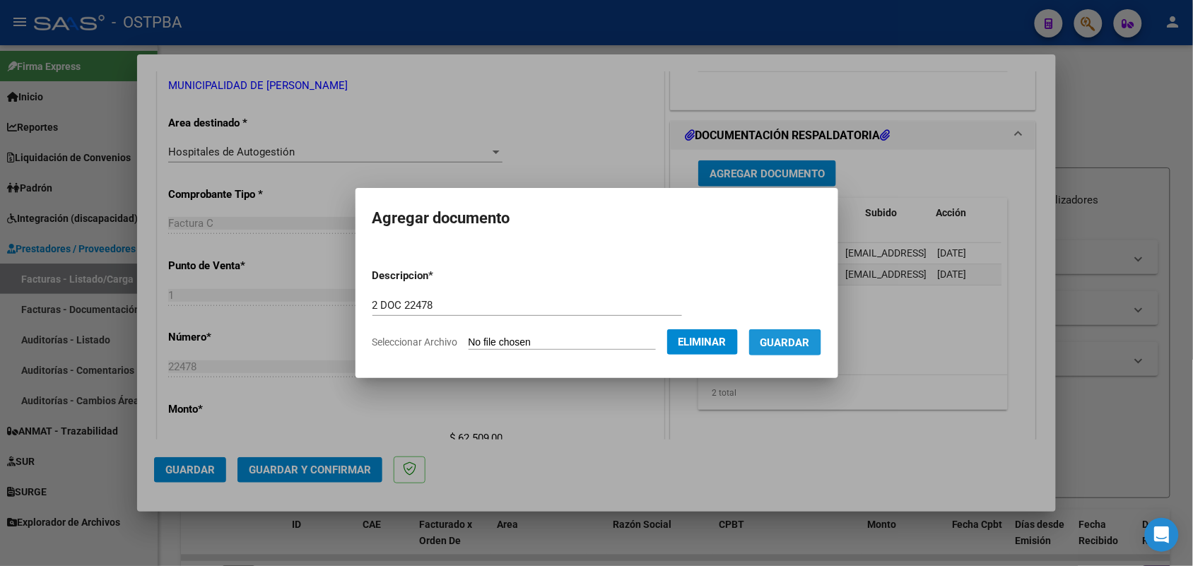
click at [789, 351] on button "Guardar" at bounding box center [785, 342] width 72 height 26
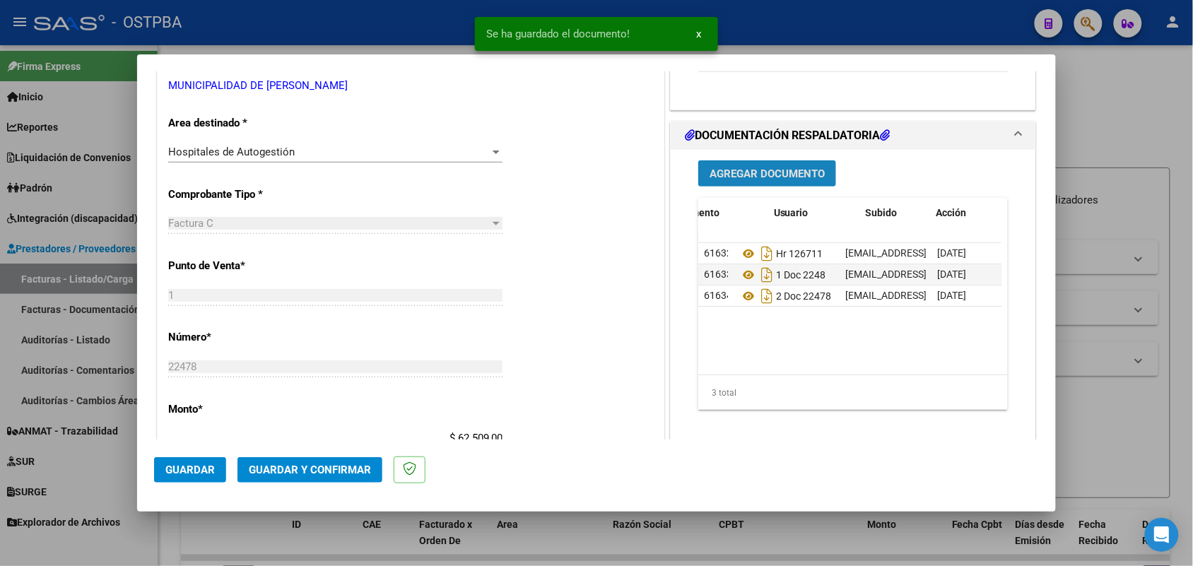
click at [733, 180] on button "Agregar Documento" at bounding box center [767, 173] width 138 height 26
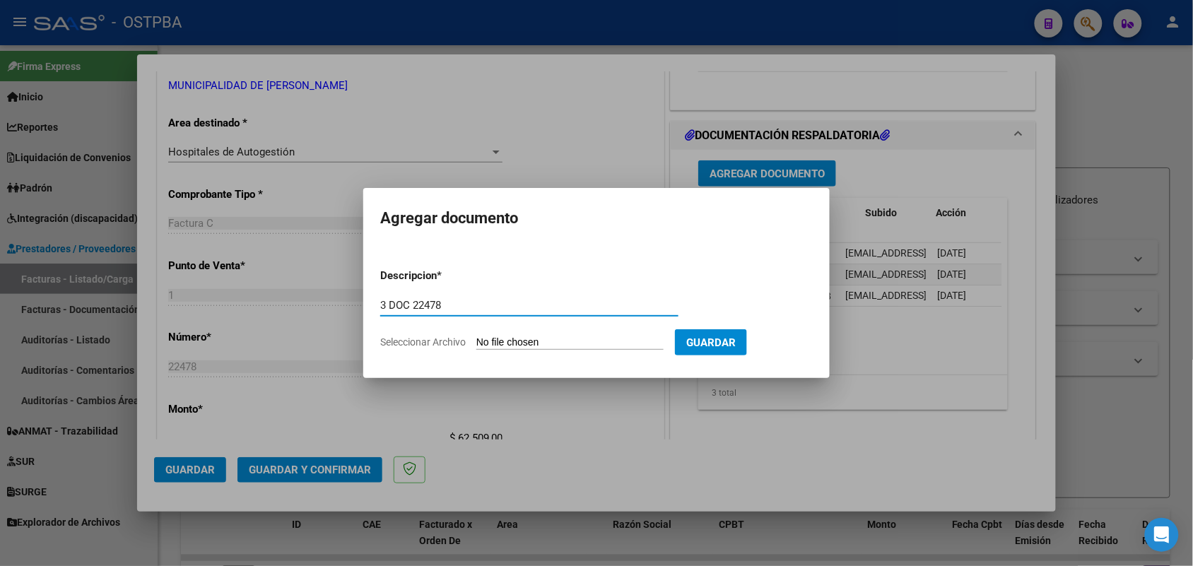
type input "3 DOC 22478"
click at [492, 341] on input "Seleccionar Archivo" at bounding box center [569, 342] width 187 height 13
type input "C:\fakepath\3 DOC 22478.pdf"
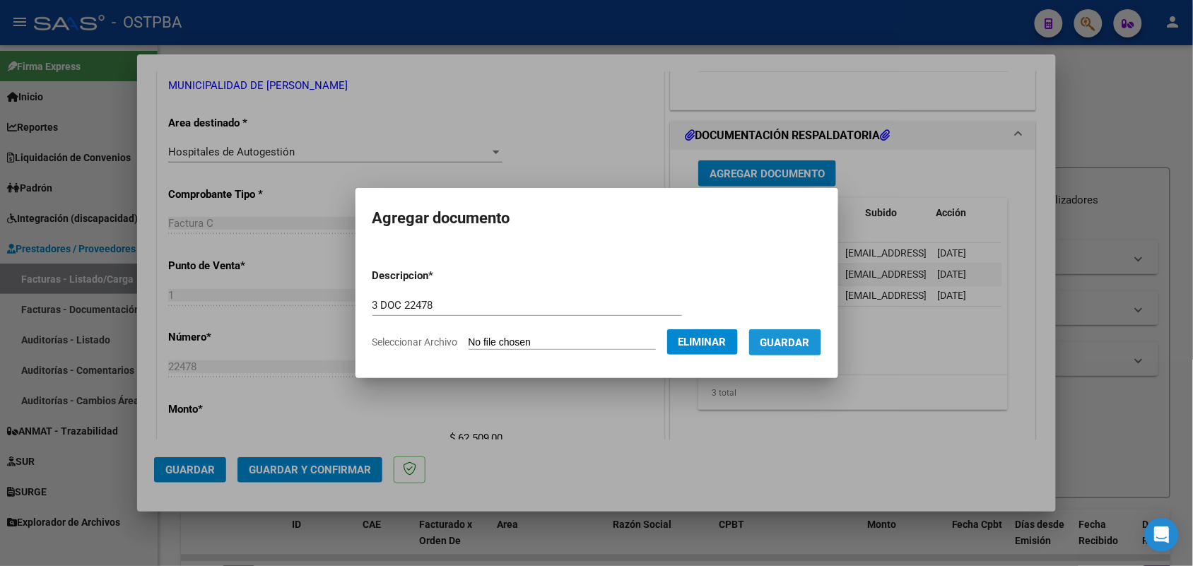
click at [800, 343] on span "Guardar" at bounding box center [784, 342] width 49 height 13
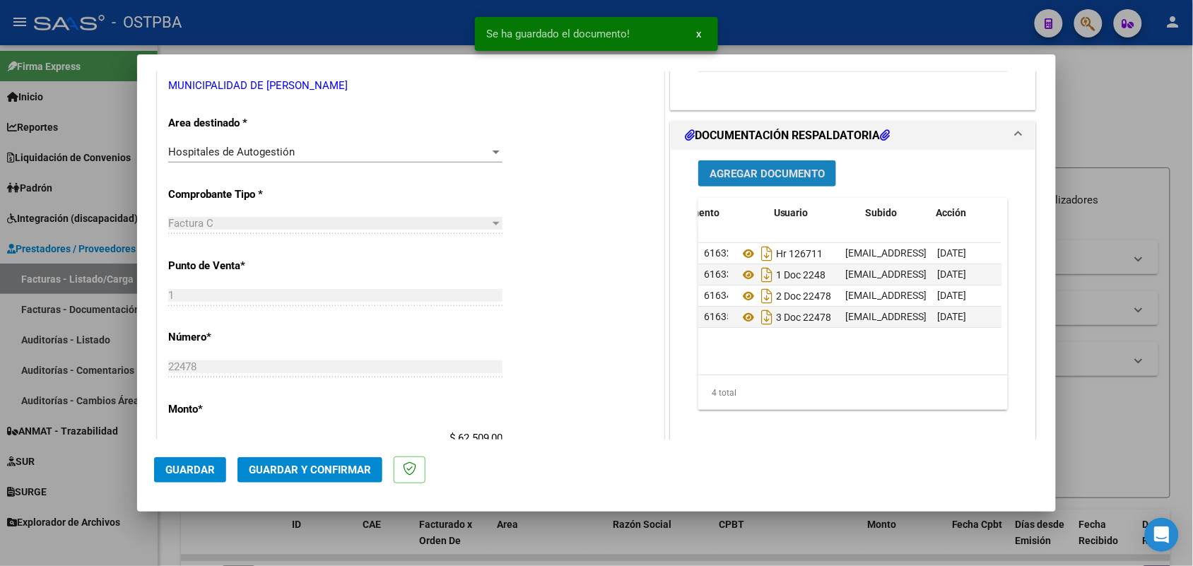
click at [769, 168] on span "Agregar Documento" at bounding box center [767, 174] width 115 height 13
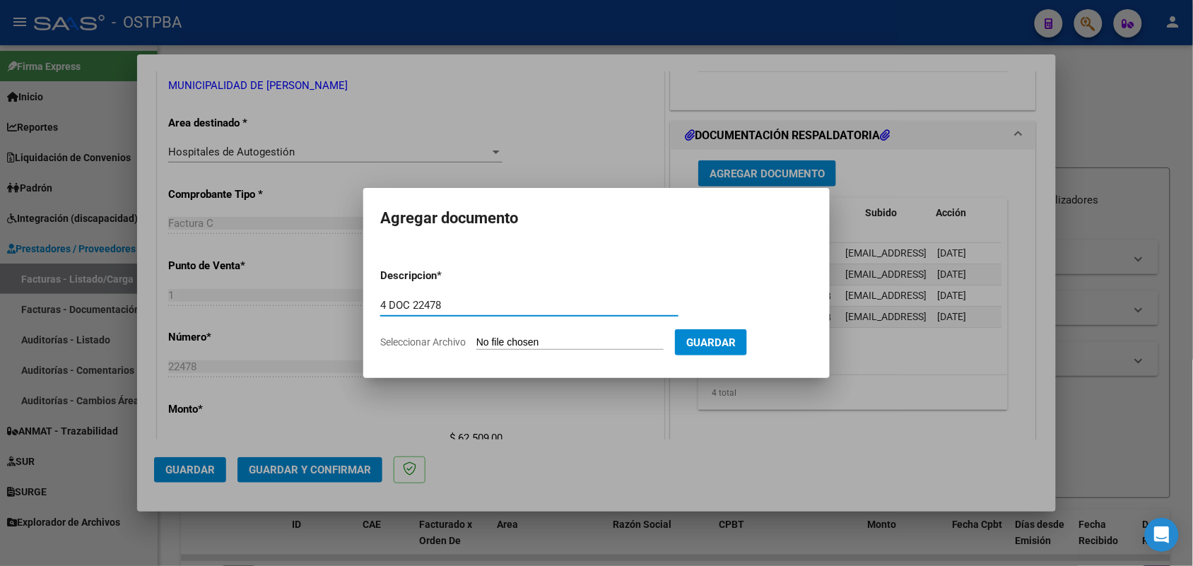
type input "4 DOC 22478"
click at [484, 345] on input "Seleccionar Archivo" at bounding box center [569, 342] width 187 height 13
type input "C:\fakepath\4 DOC 22478.pdf"
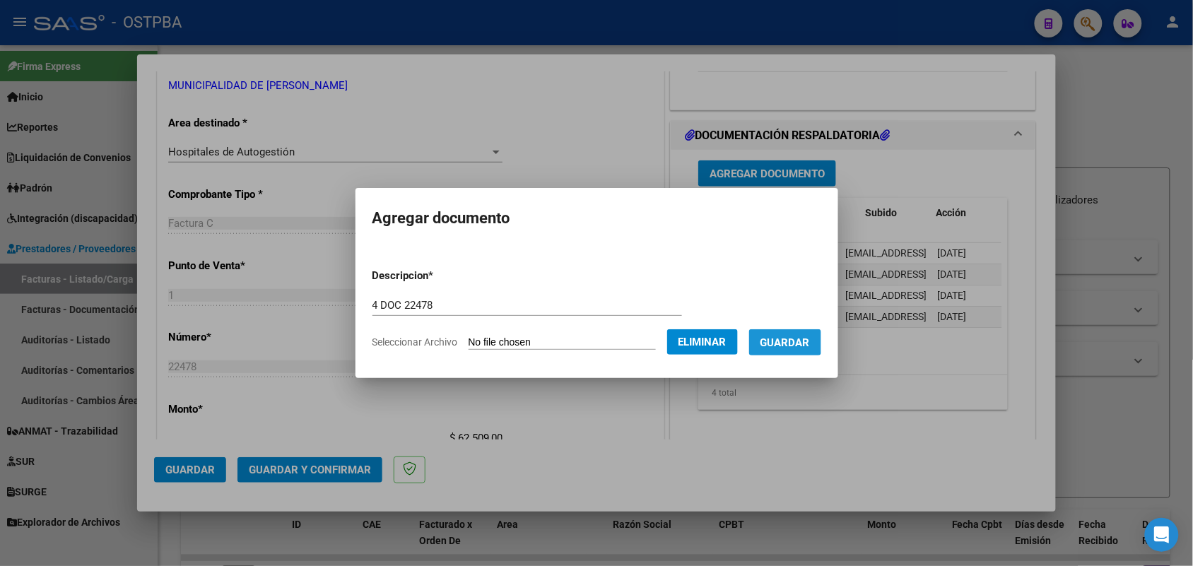
click at [795, 338] on span "Guardar" at bounding box center [784, 342] width 49 height 13
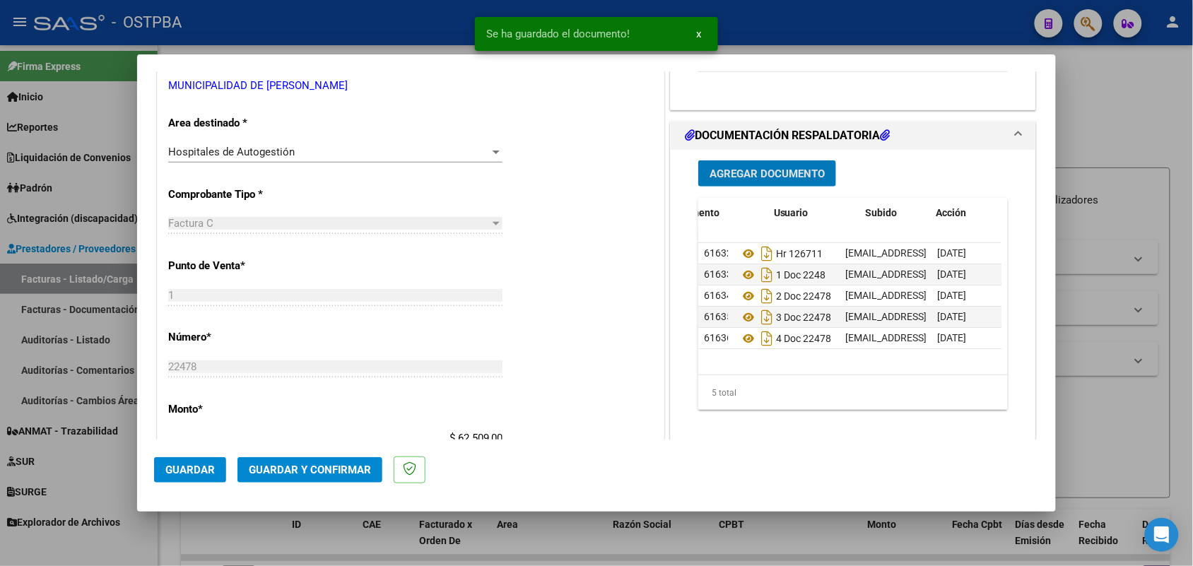
click at [774, 177] on span "Agregar Documento" at bounding box center [767, 174] width 115 height 13
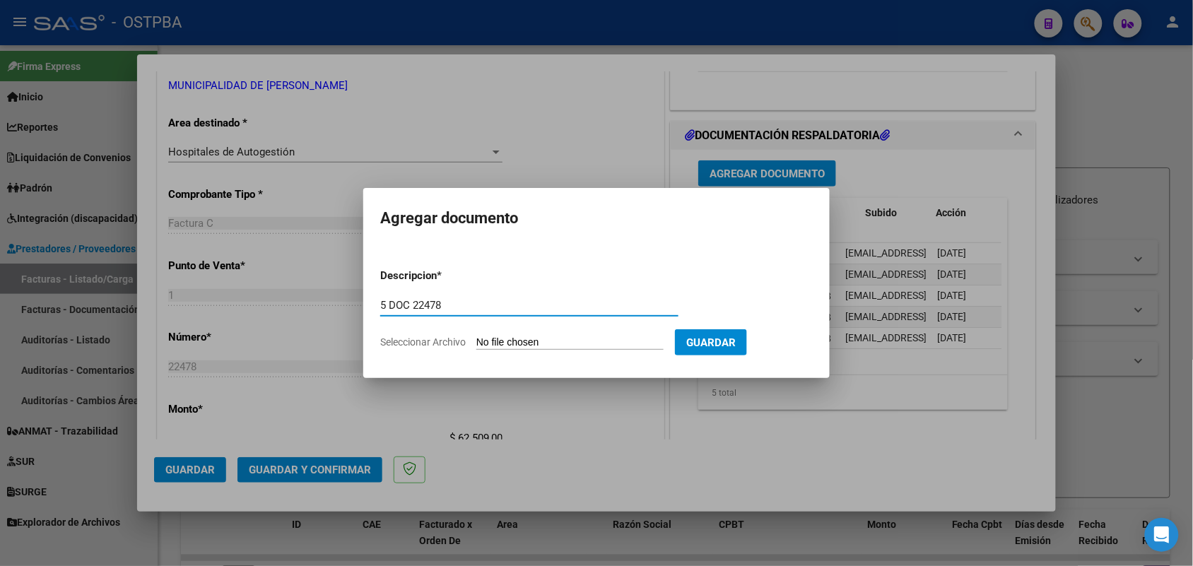
type input "5 DOC 22478"
click at [486, 343] on input "Seleccionar Archivo" at bounding box center [569, 342] width 187 height 13
type input "C:\fakepath\5 DOC 22478.pdf"
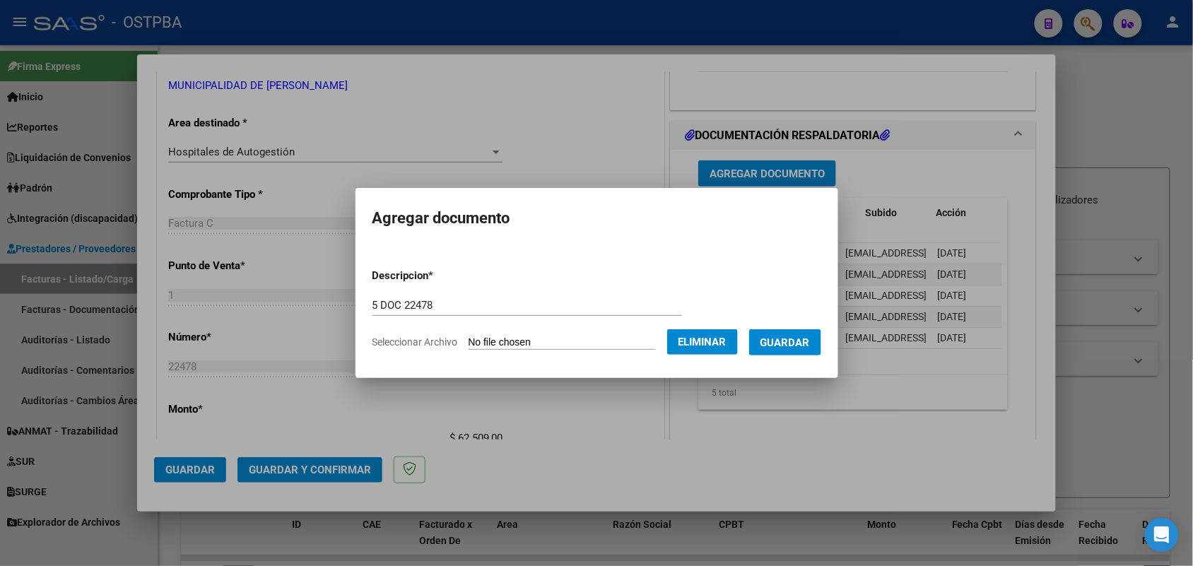
click at [785, 343] on span "Guardar" at bounding box center [784, 342] width 49 height 13
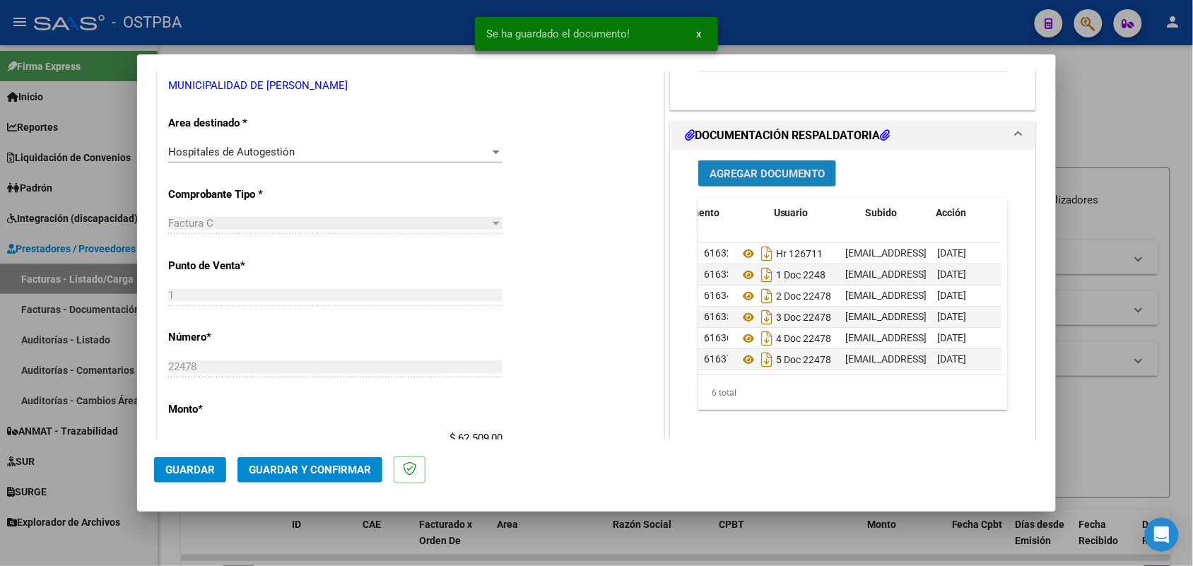
click at [772, 174] on span "Agregar Documento" at bounding box center [767, 174] width 115 height 13
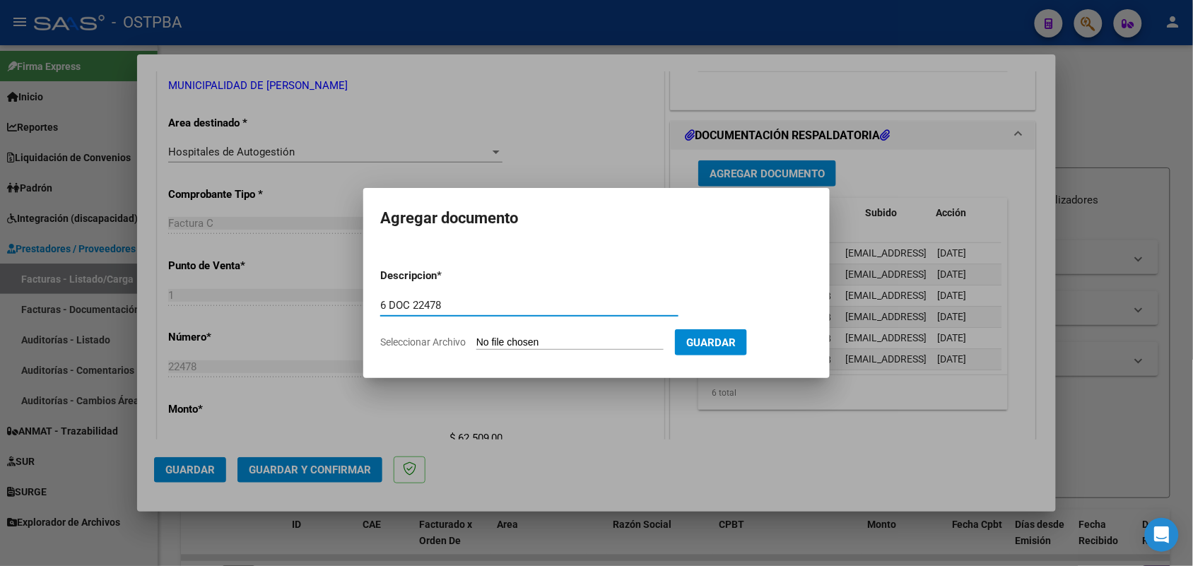
type input "6 DOC 22478"
click at [492, 339] on input "Seleccionar Archivo" at bounding box center [569, 342] width 187 height 13
type input "C:\fakepath\6 DOC 22478.pdf"
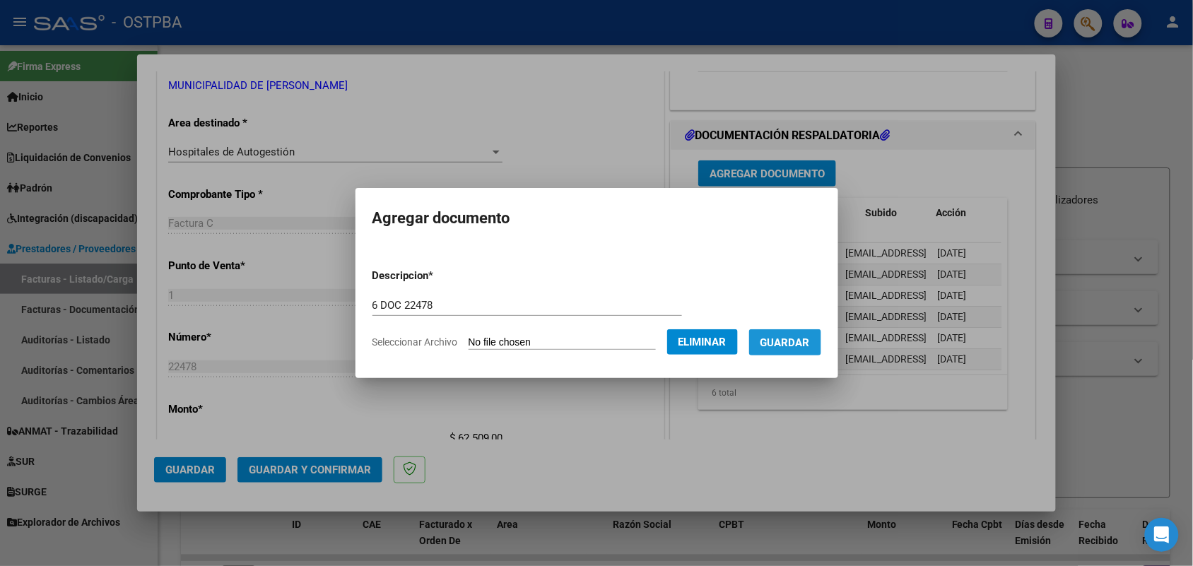
click at [810, 336] on span "Guardar" at bounding box center [784, 342] width 49 height 13
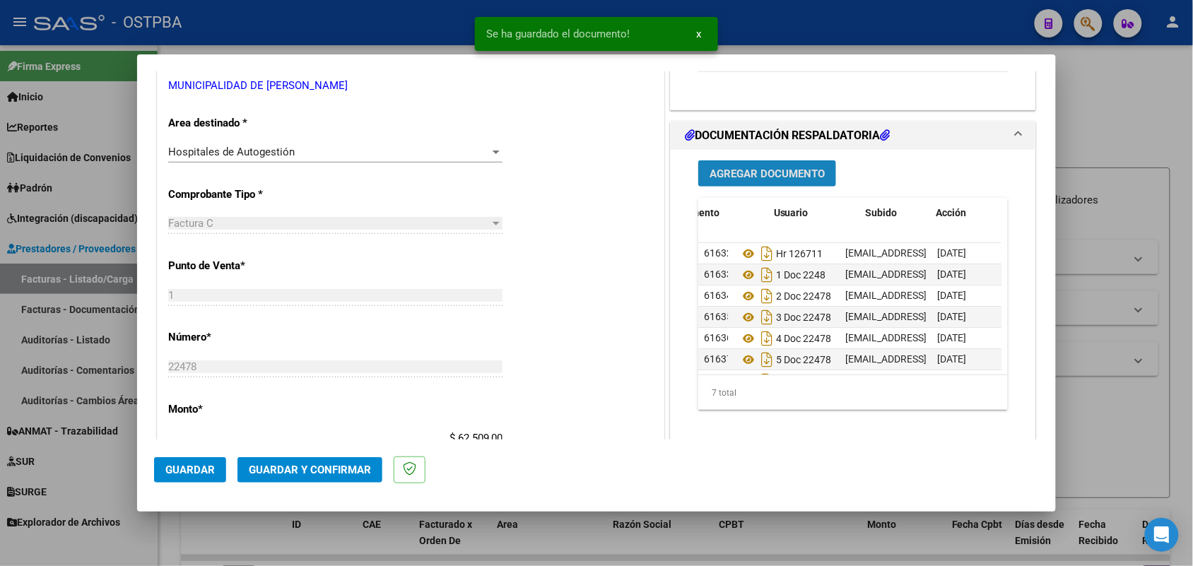
click at [758, 174] on span "Agregar Documento" at bounding box center [767, 174] width 115 height 13
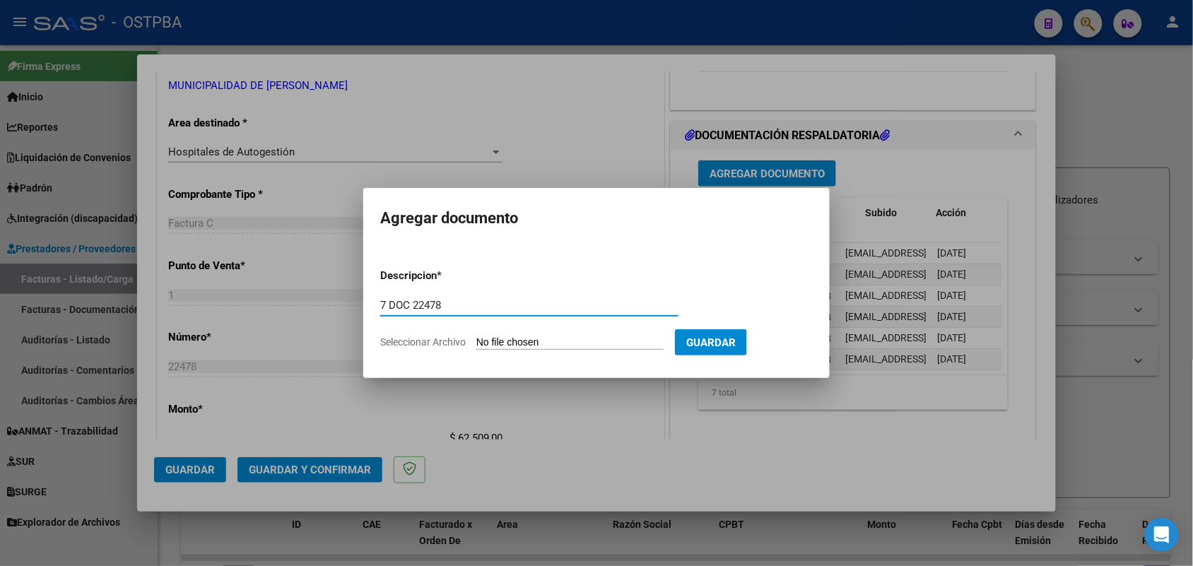
type input "7 DOC 22478"
click at [500, 341] on input "Seleccionar Archivo" at bounding box center [569, 342] width 187 height 13
type input "C:\fakepath\7 DOC 22478.pdf"
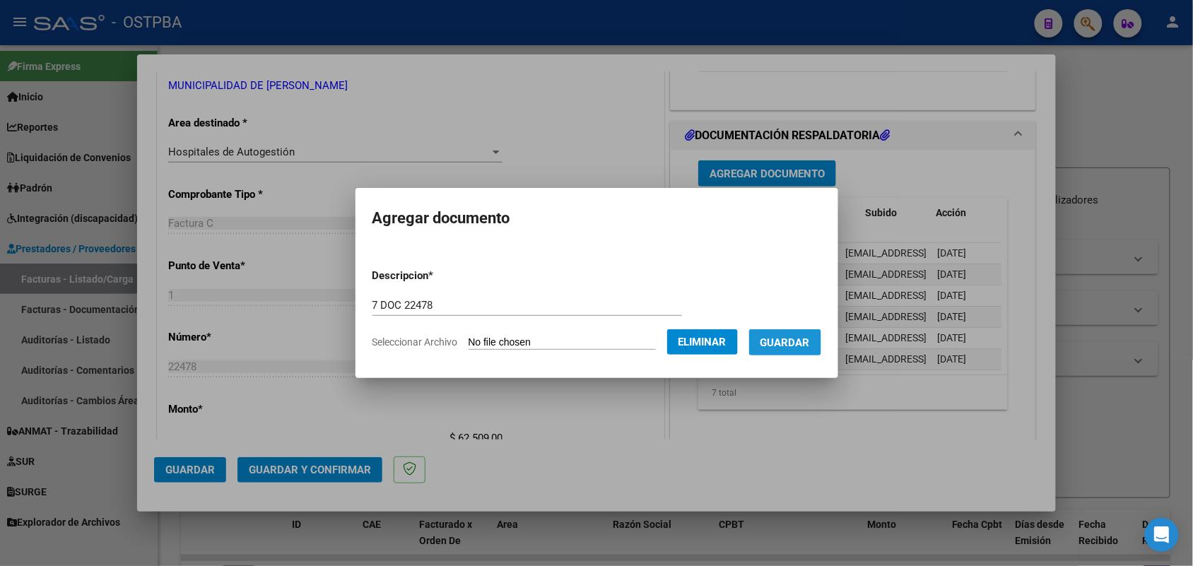
click at [799, 340] on span "Guardar" at bounding box center [784, 342] width 49 height 13
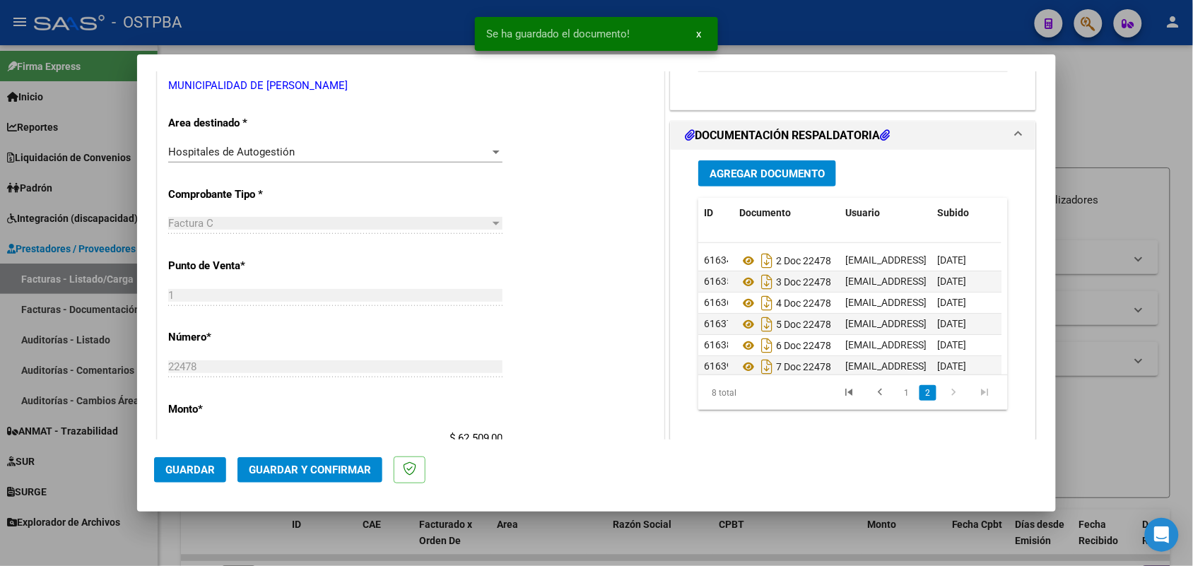
scroll to position [57, 0]
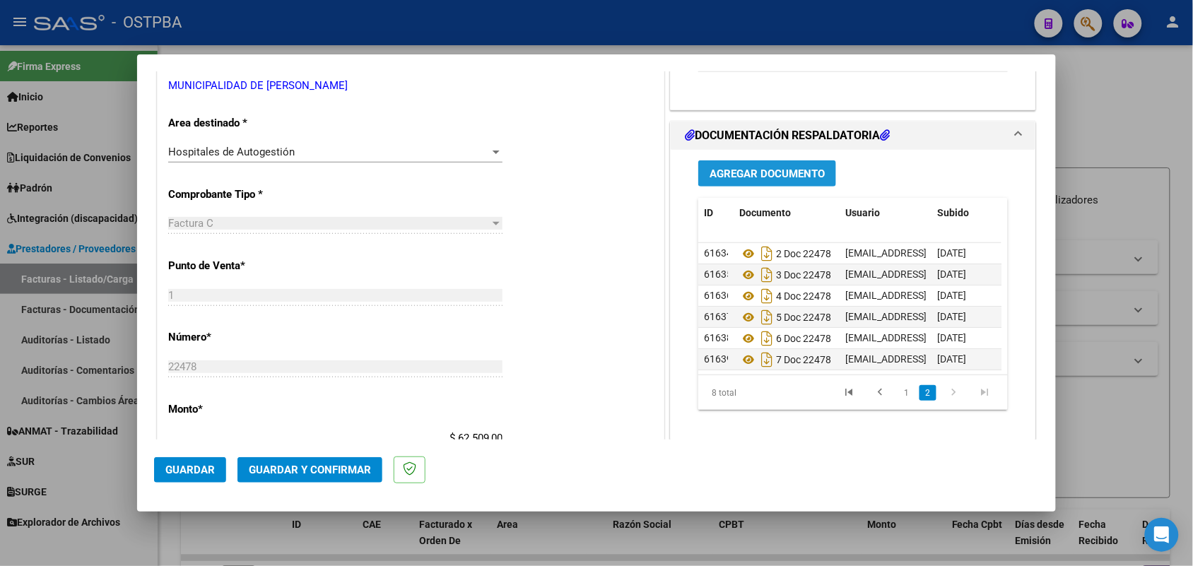
click at [730, 166] on button "Agregar Documento" at bounding box center [767, 173] width 138 height 26
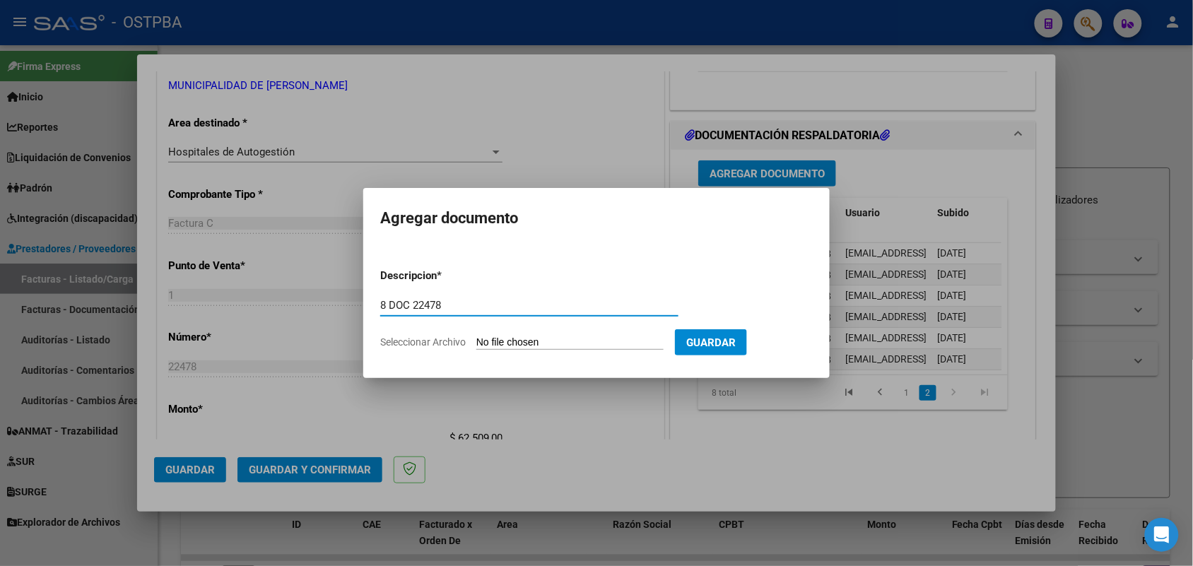
type input "8 DOC 22478"
click at [479, 341] on input "Seleccionar Archivo" at bounding box center [569, 342] width 187 height 13
type input "C:\fakepath\8 DOC 22478.pdf"
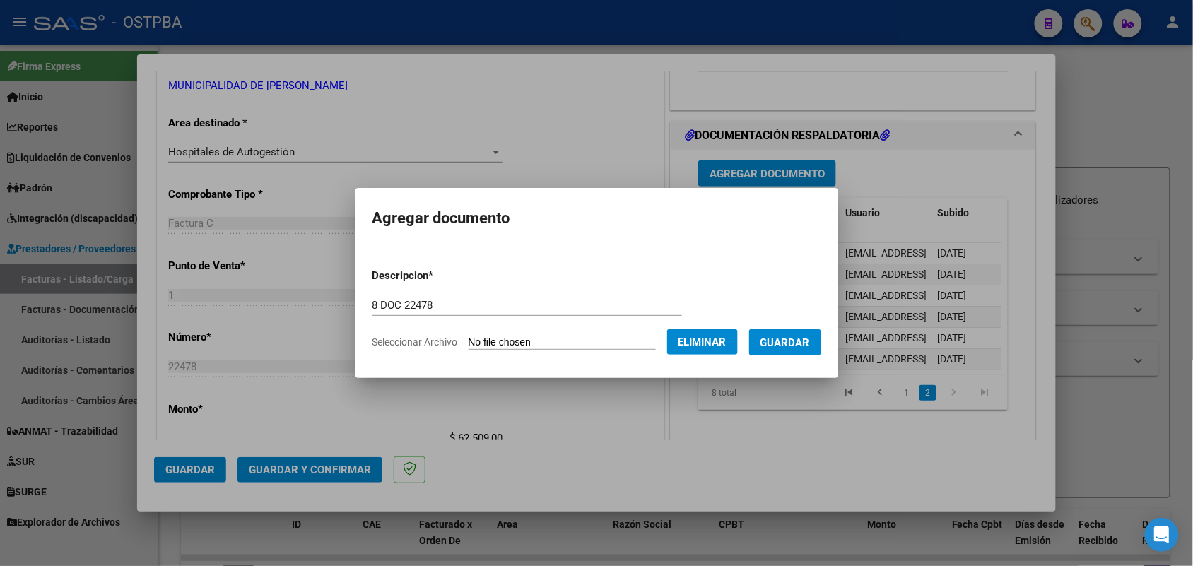
click at [792, 340] on span "Guardar" at bounding box center [784, 342] width 49 height 13
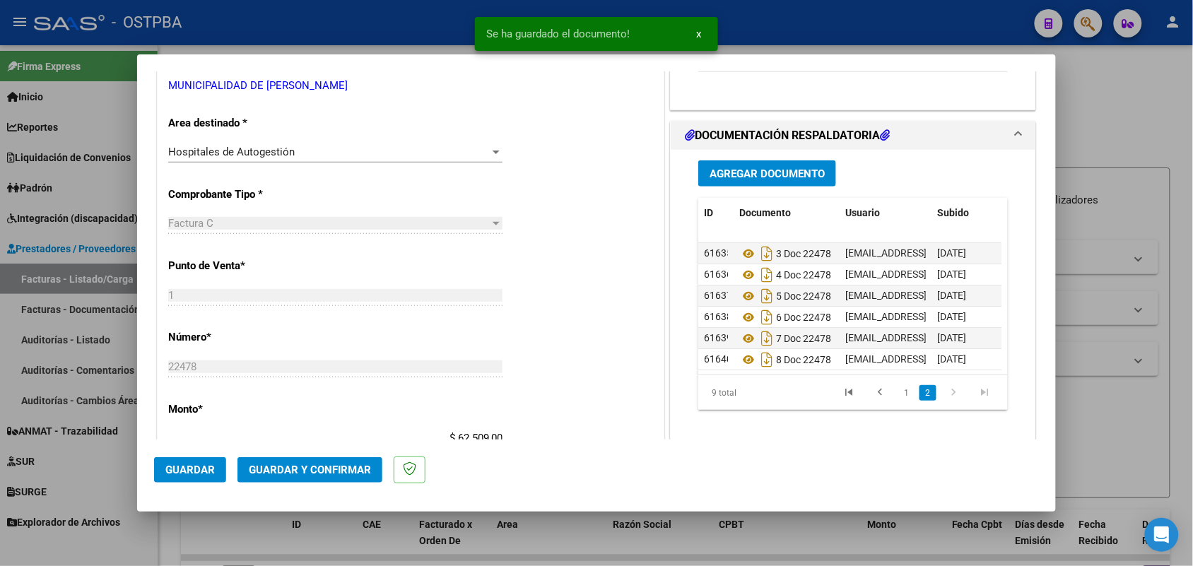
scroll to position [78, 0]
click at [751, 173] on span "Agregar Documento" at bounding box center [767, 174] width 115 height 13
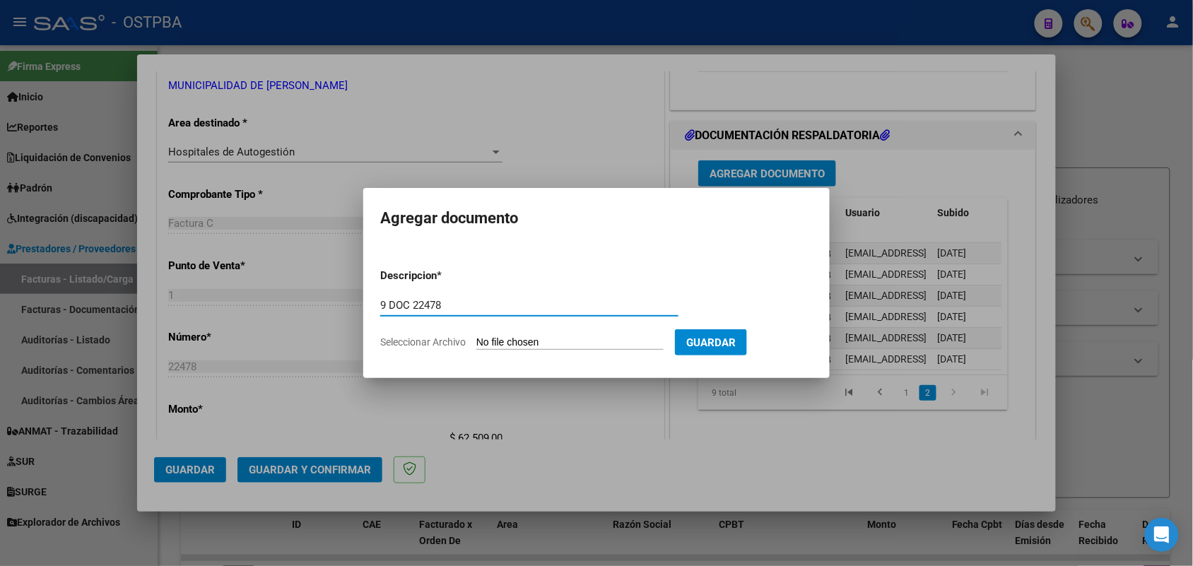
type input "9 DOC 22478"
click at [484, 337] on input "Seleccionar Archivo" at bounding box center [569, 342] width 187 height 13
type input "C:\fakepath\9 DOC 22478.pdf"
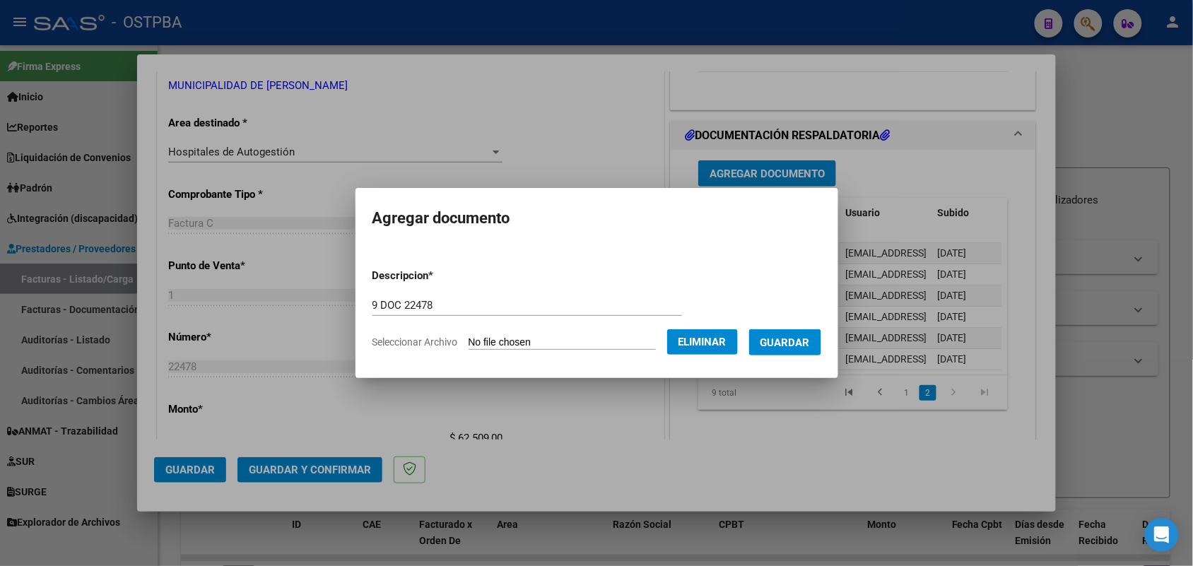
click at [810, 337] on span "Guardar" at bounding box center [784, 342] width 49 height 13
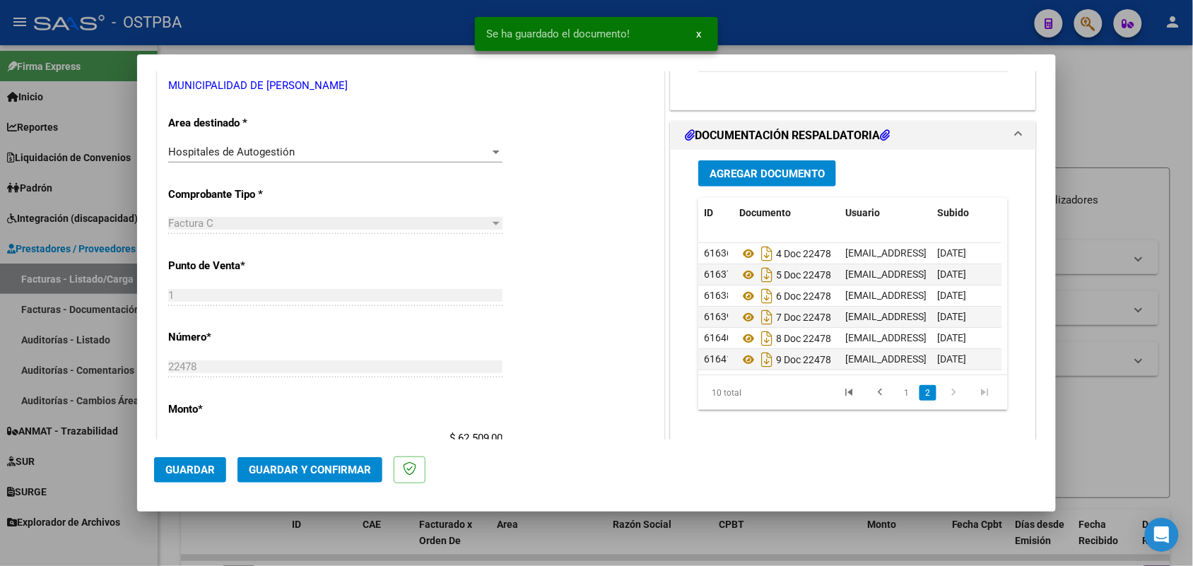
scroll to position [99, 0]
click at [733, 168] on span "Agregar Documento" at bounding box center [767, 174] width 115 height 13
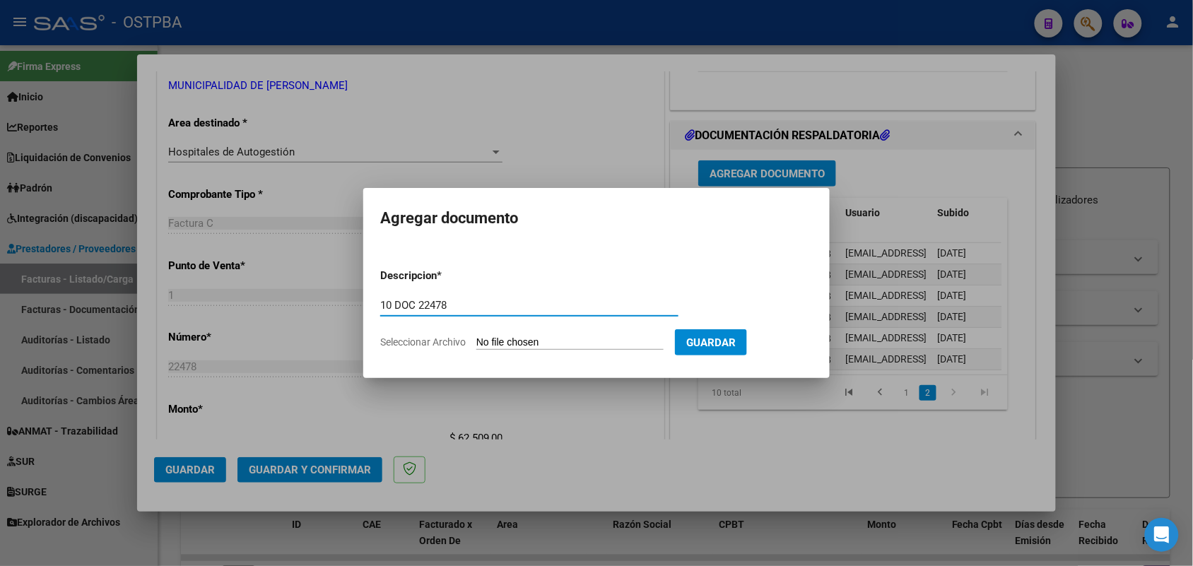
type input "10 DOC 22478"
click at [483, 337] on input "Seleccionar Archivo" at bounding box center [569, 342] width 187 height 13
type input "C:\fakepath\11 DOC 22478.pdf"
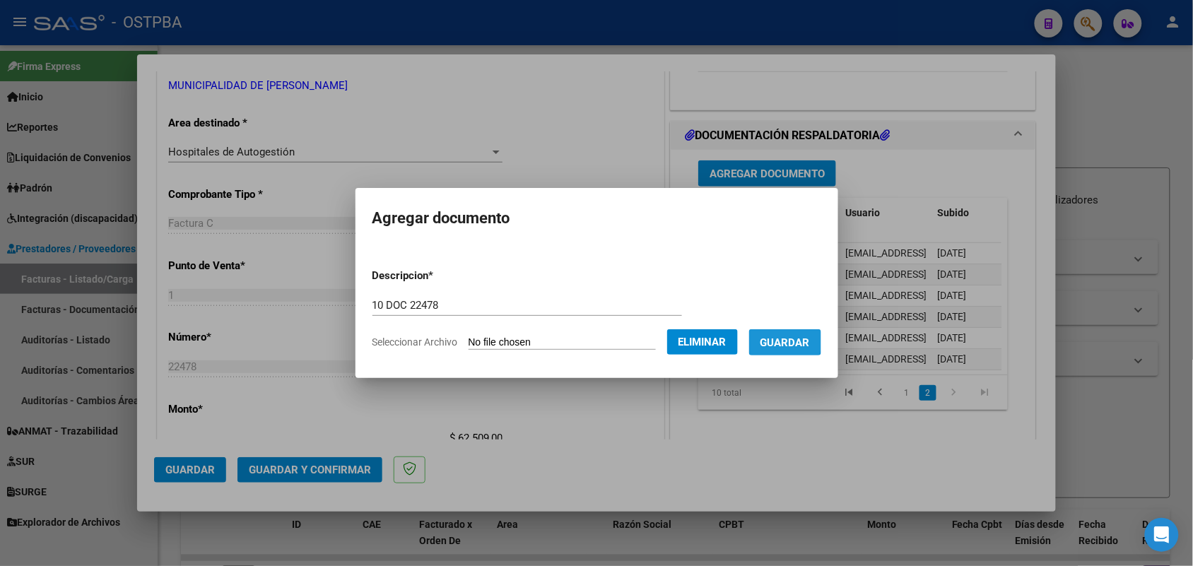
click at [797, 340] on span "Guardar" at bounding box center [784, 342] width 49 height 13
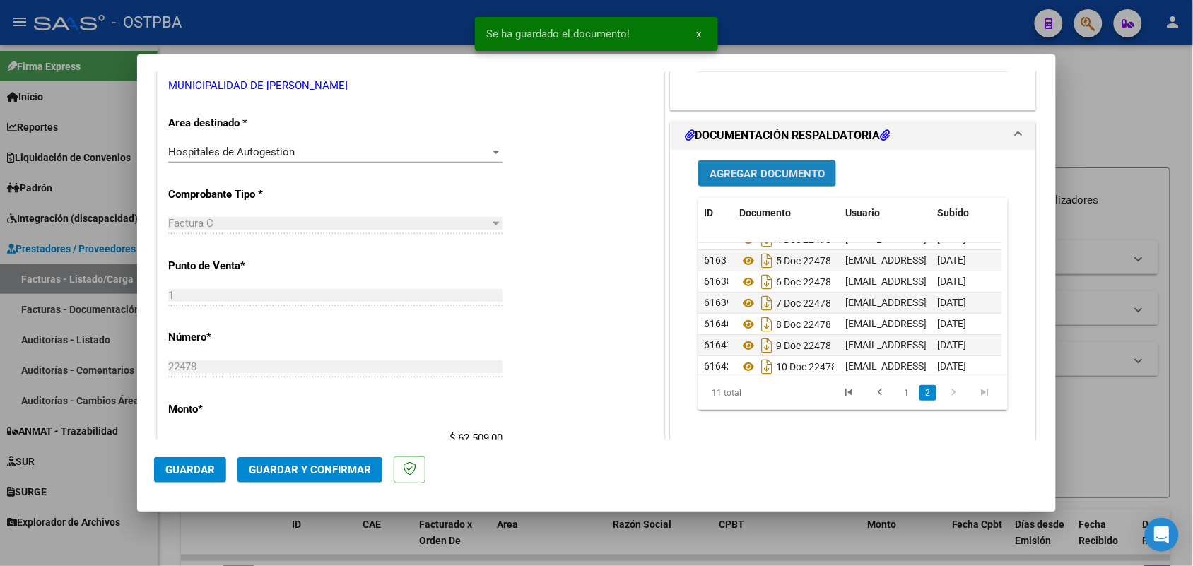
click at [751, 177] on span "Agregar Documento" at bounding box center [767, 174] width 115 height 13
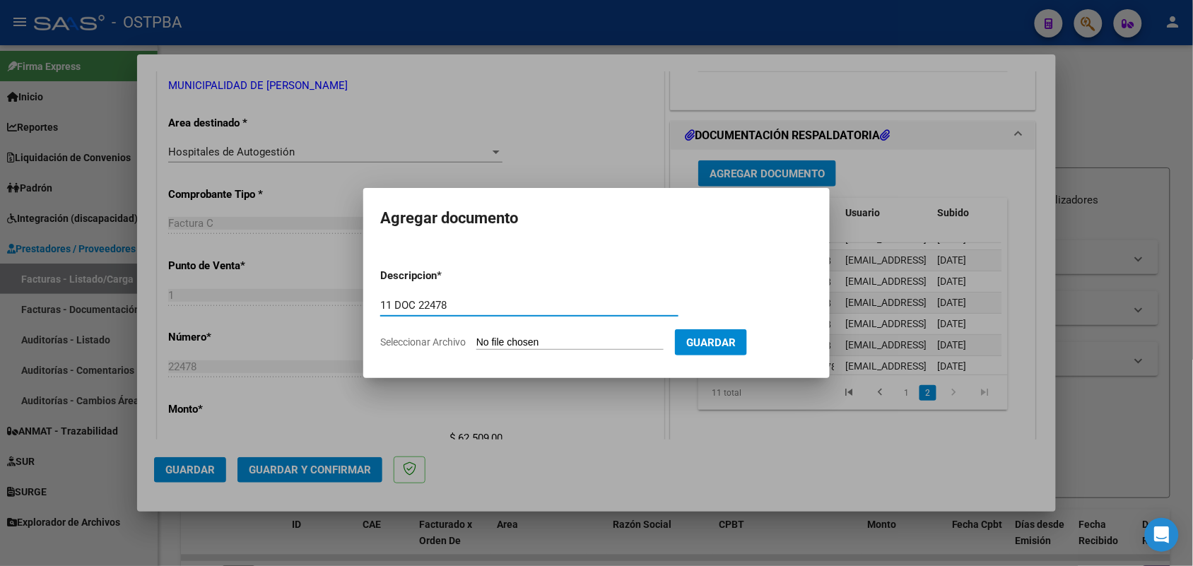
type input "11 DOC 22478"
click at [490, 348] on input "Seleccionar Archivo" at bounding box center [569, 342] width 187 height 13
type input "C:\fakepath\10 DOC 22478.pdf"
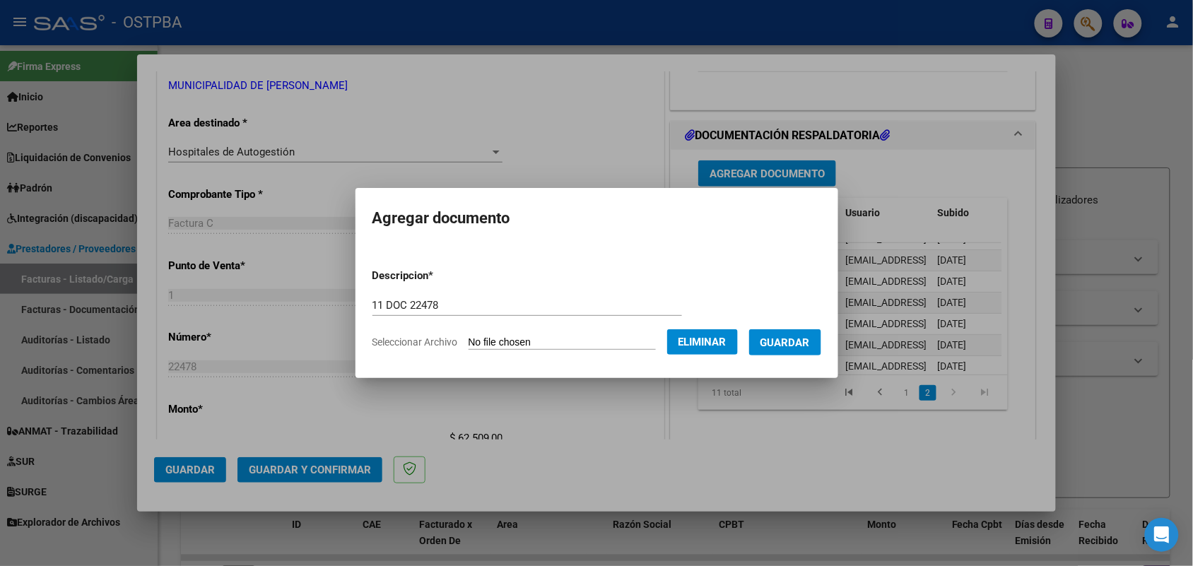
click at [877, 210] on div at bounding box center [596, 283] width 1193 height 566
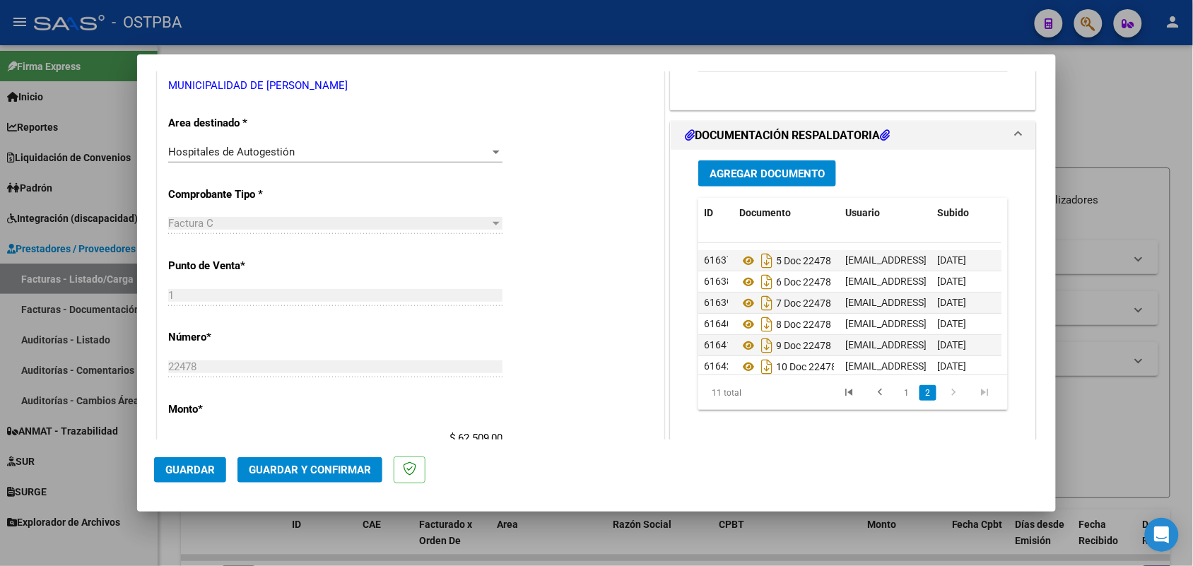
scroll to position [120, 0]
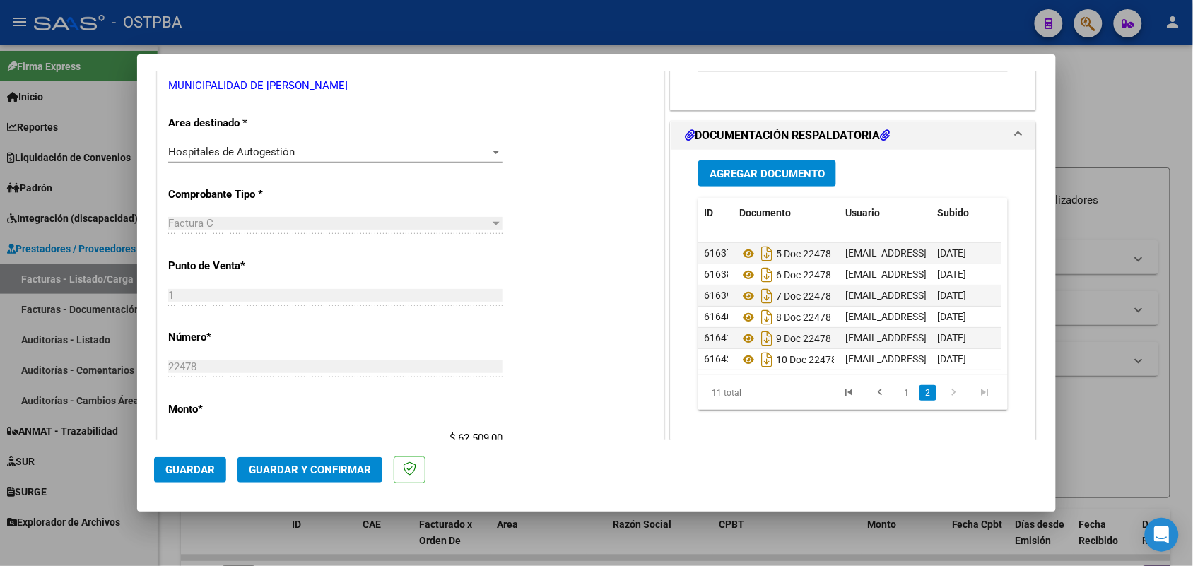
click at [717, 170] on span "Agregar Documento" at bounding box center [767, 174] width 115 height 13
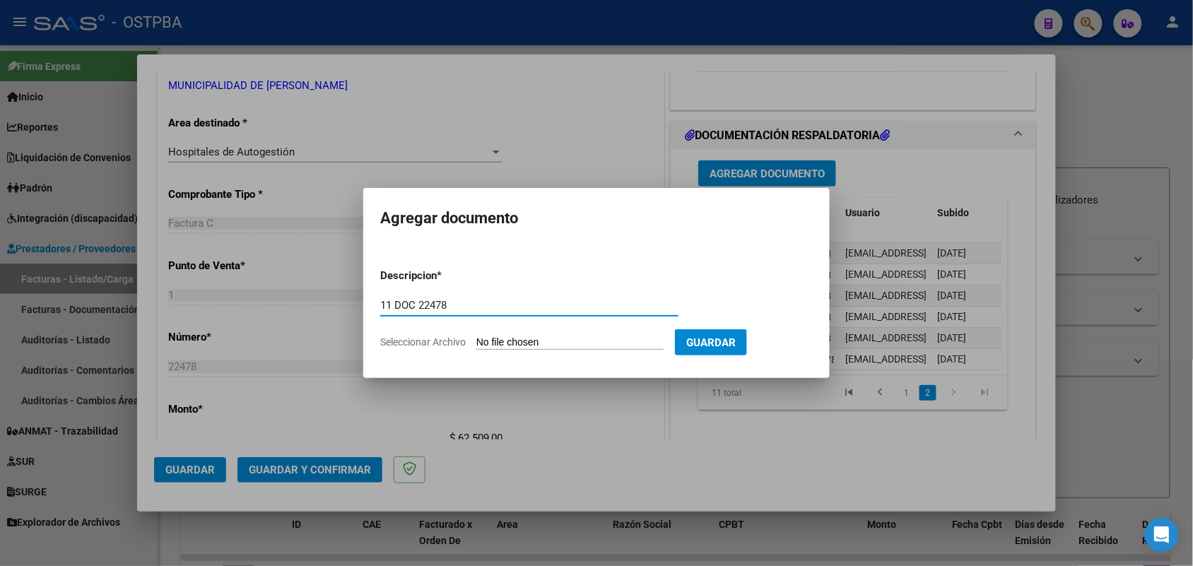
type input "11 DOC 22478"
click at [483, 343] on input "Seleccionar Archivo" at bounding box center [569, 342] width 187 height 13
click at [640, 177] on div at bounding box center [596, 283] width 1193 height 566
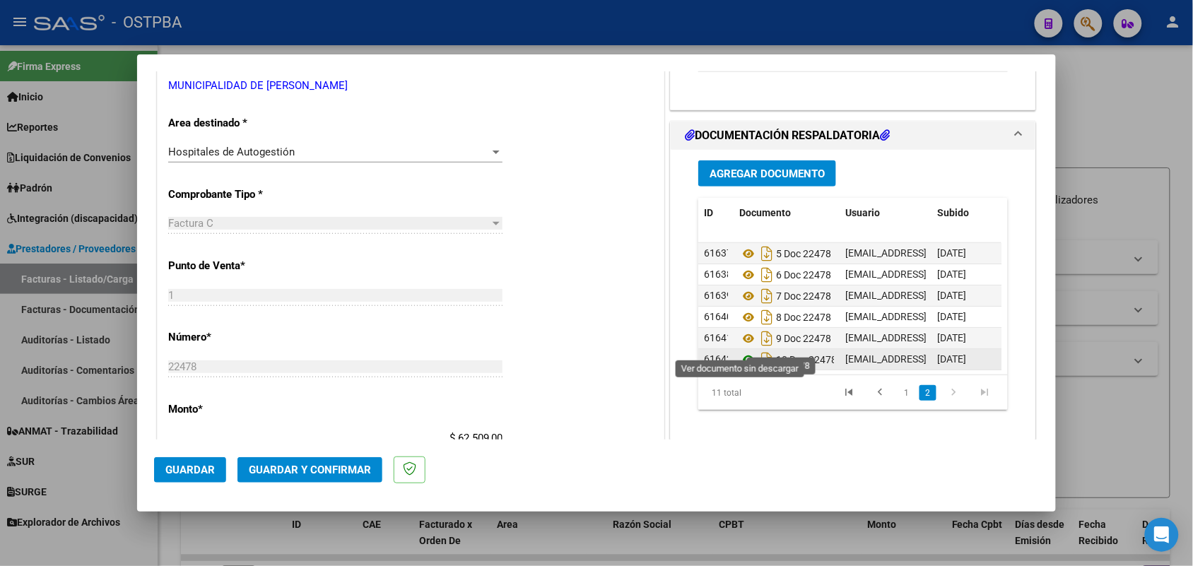
click at [740, 351] on icon at bounding box center [748, 359] width 18 height 17
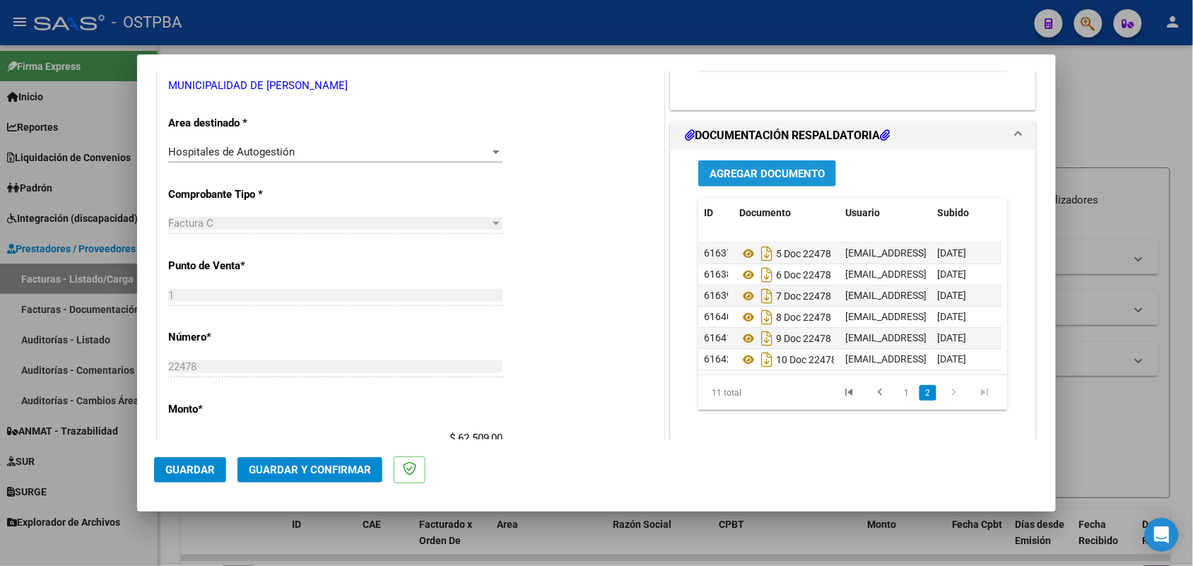
click at [765, 175] on span "Agregar Documento" at bounding box center [767, 174] width 115 height 13
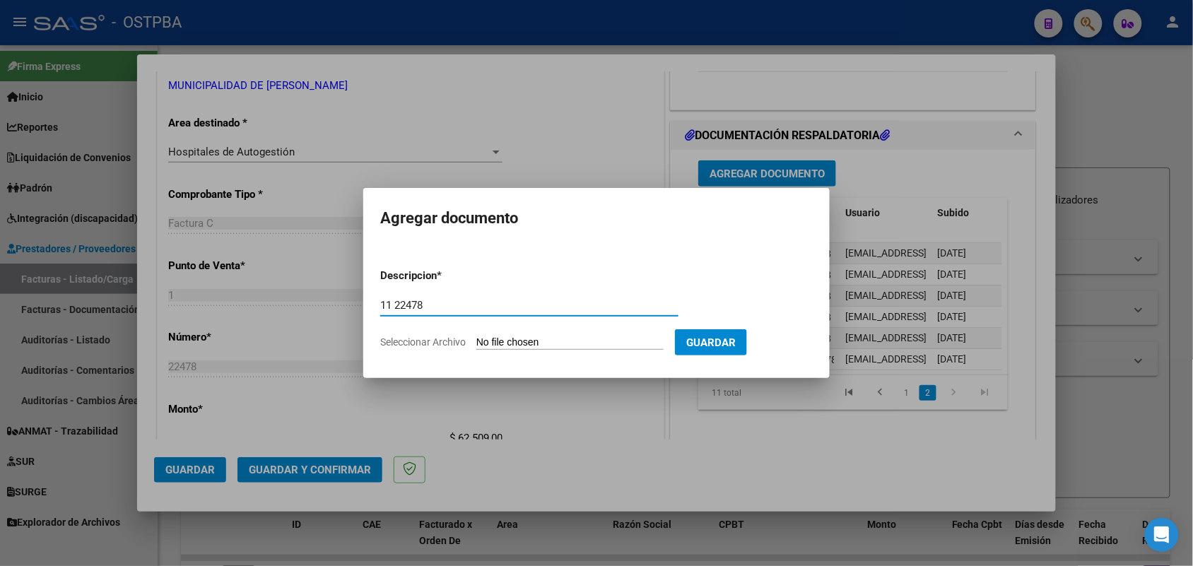
type input "11 22478"
click at [488, 343] on input "Seleccionar Archivo" at bounding box center [569, 342] width 187 height 13
type input "C:\fakepath\11 DOC 22478.pdf"
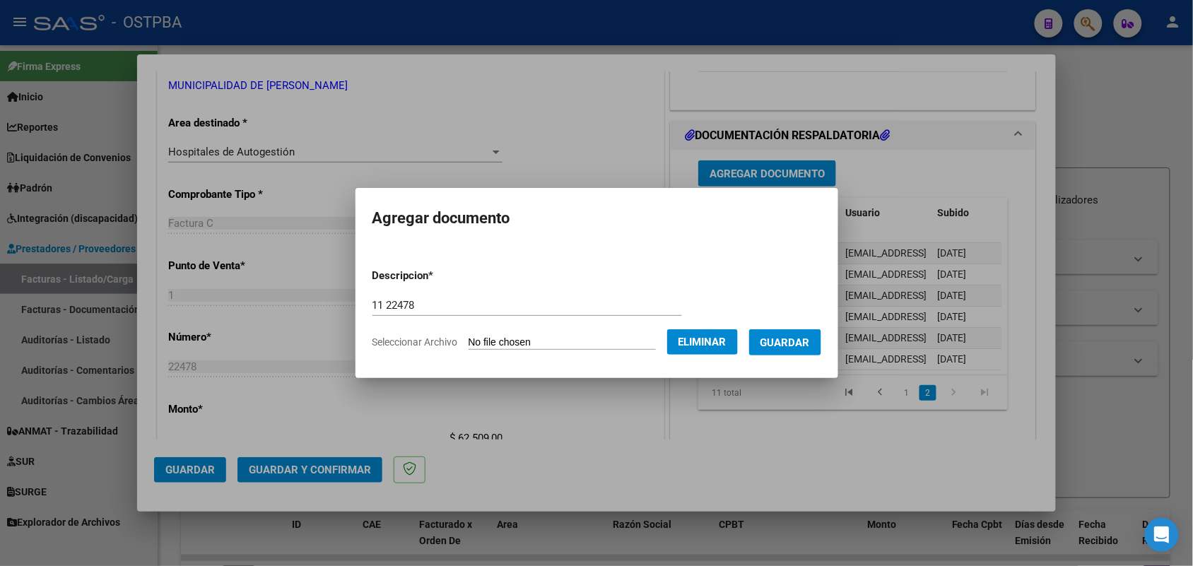
drag, startPoint x: 721, startPoint y: 442, endPoint x: 788, endPoint y: 406, distance: 75.9
click at [720, 442] on div at bounding box center [596, 283] width 1193 height 566
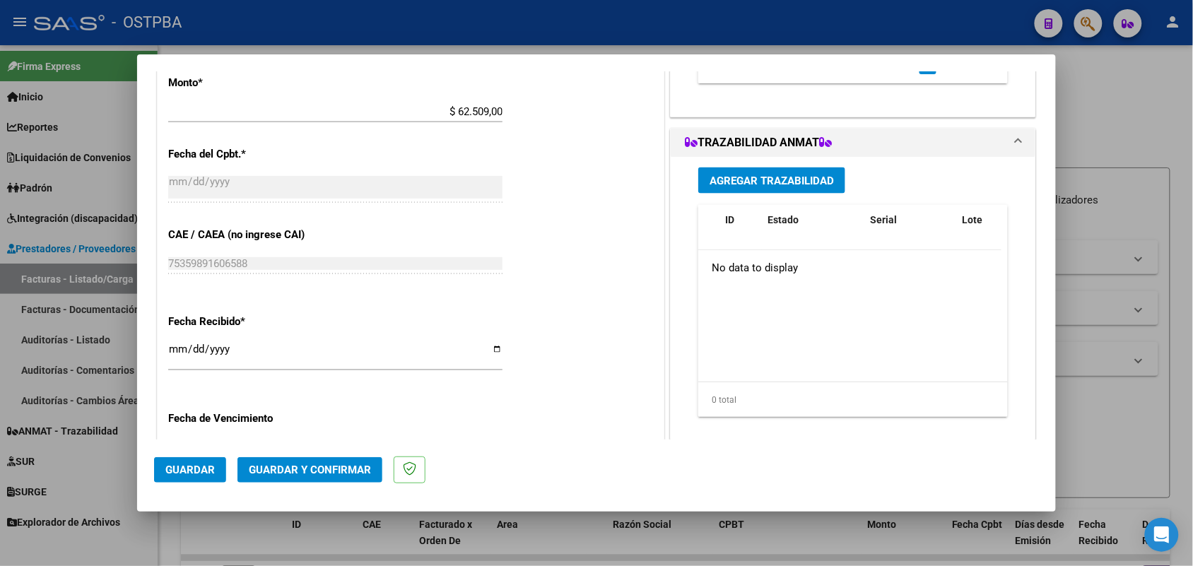
scroll to position [618, 0]
